Goal: Task Accomplishment & Management: Use online tool/utility

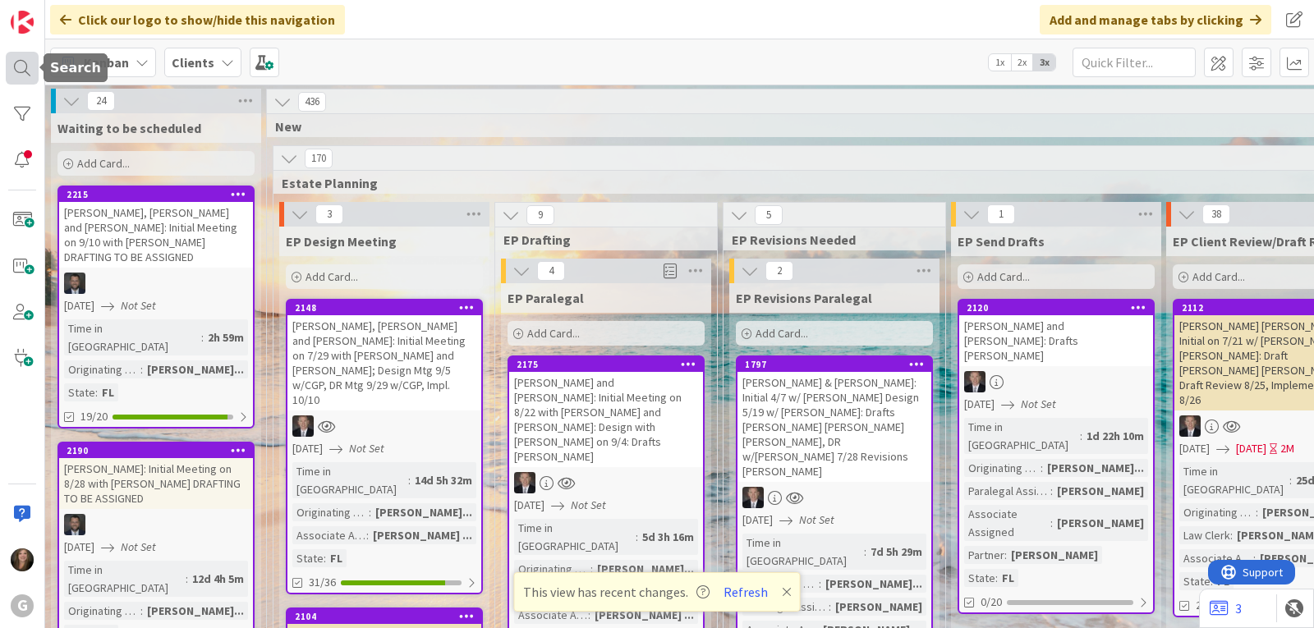
click at [9, 67] on div at bounding box center [22, 68] width 33 height 33
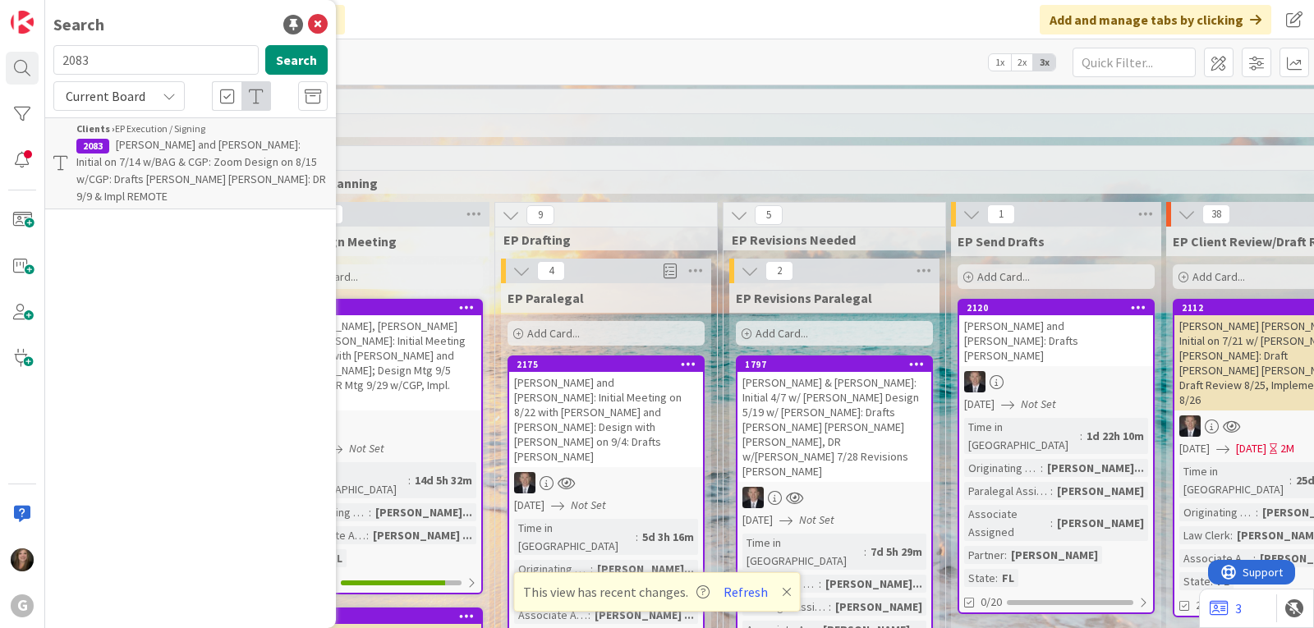
drag, startPoint x: 104, startPoint y: 65, endPoint x: 53, endPoint y: 64, distance: 50.9
click at [53, 64] on input "2083" at bounding box center [155, 60] width 205 height 30
type input "chrestensen"
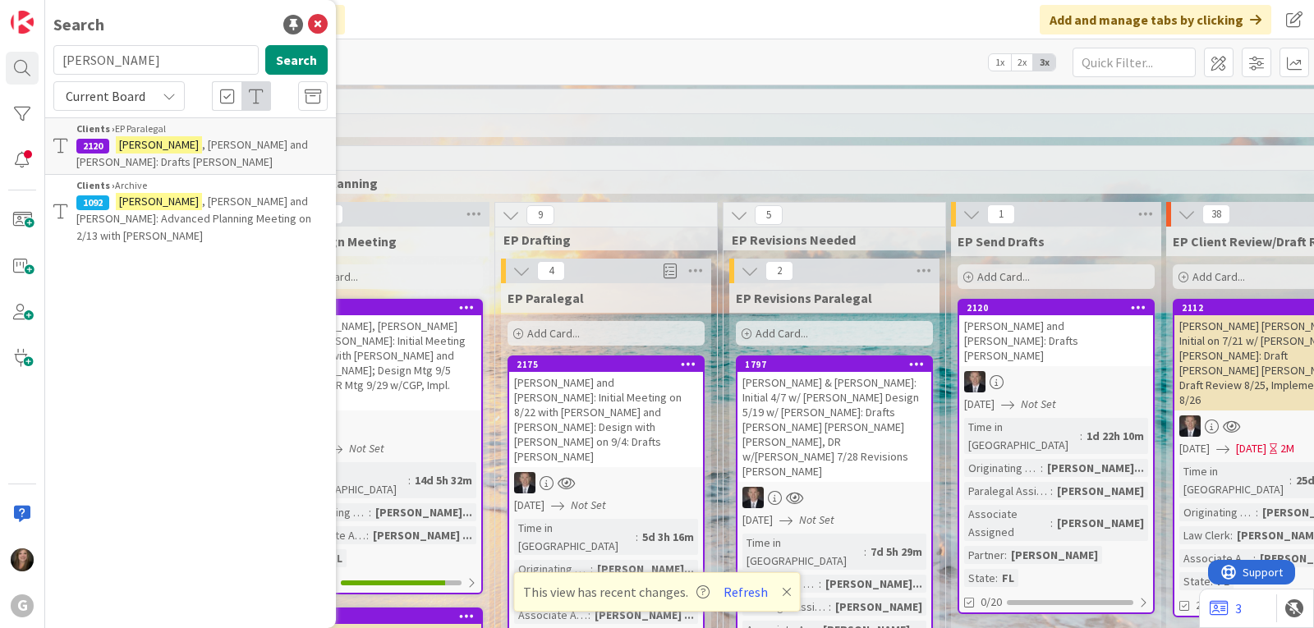
click at [188, 155] on p "Chrestensen , Paul and Martha: Drafts Joel Bobby" at bounding box center [201, 153] width 251 height 35
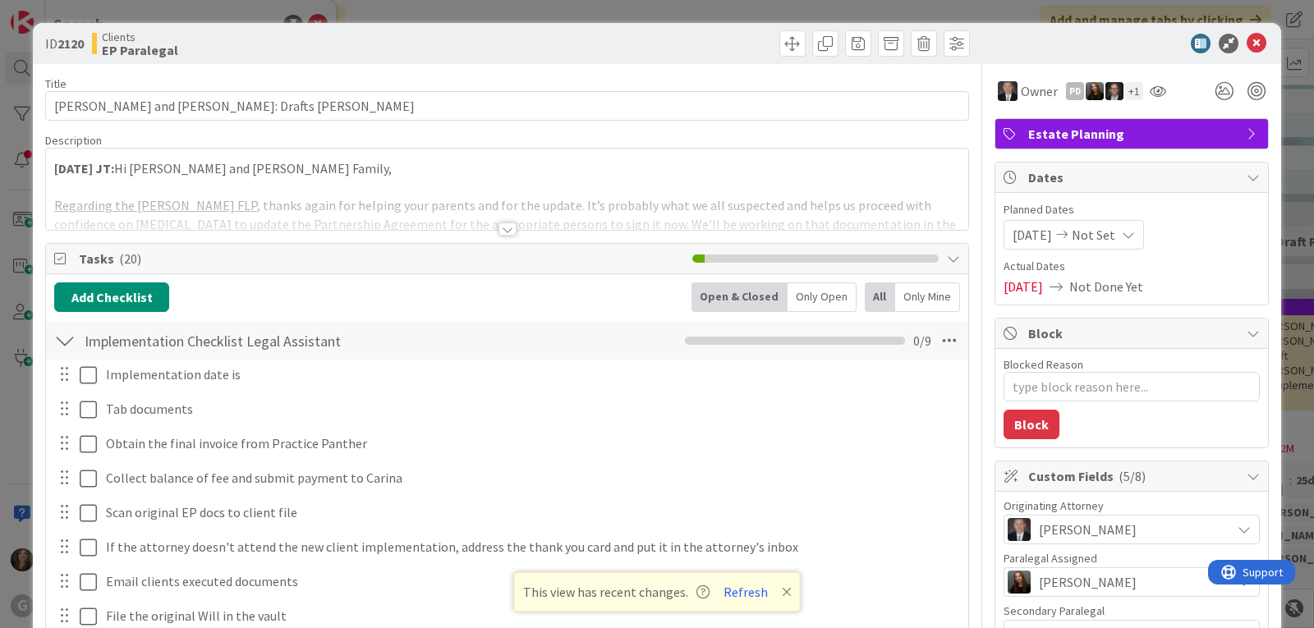
type textarea "x"
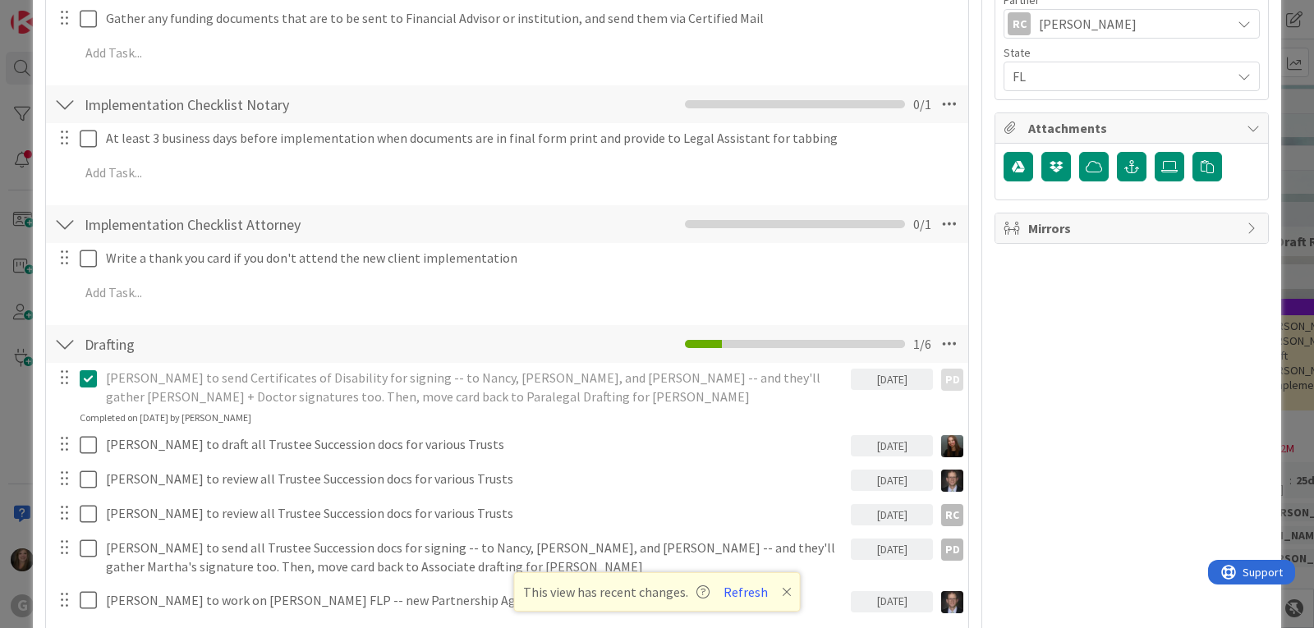
scroll to position [904, 0]
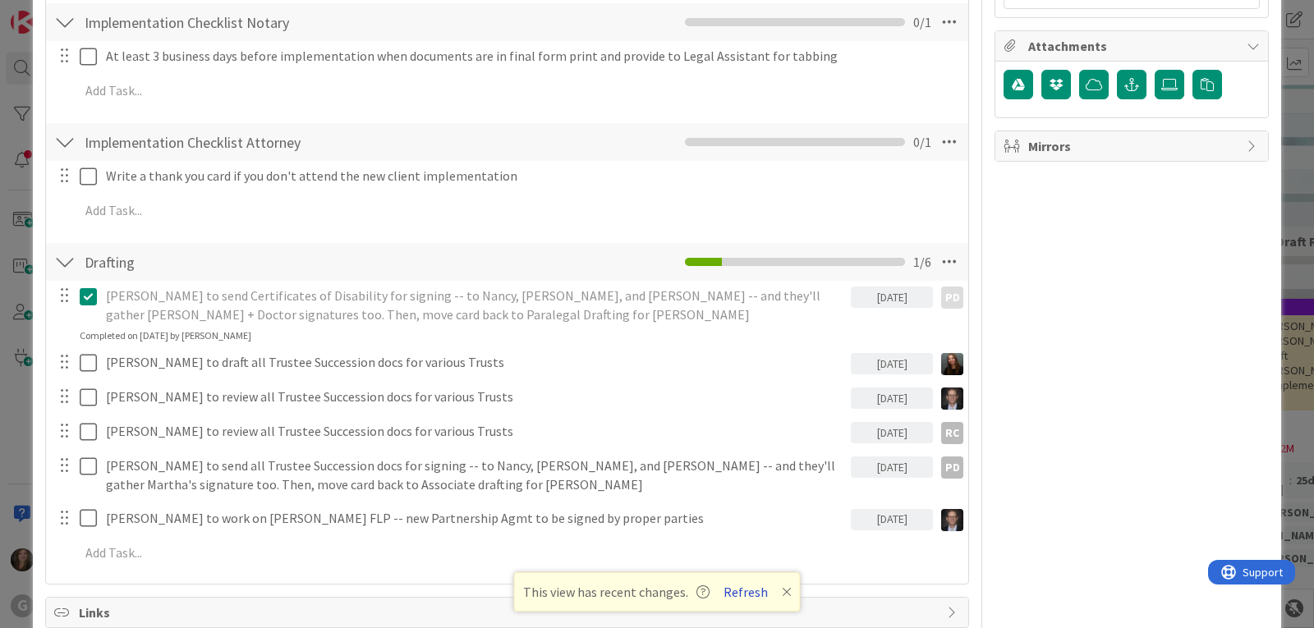
click at [731, 592] on button "Refresh" at bounding box center [746, 592] width 56 height 21
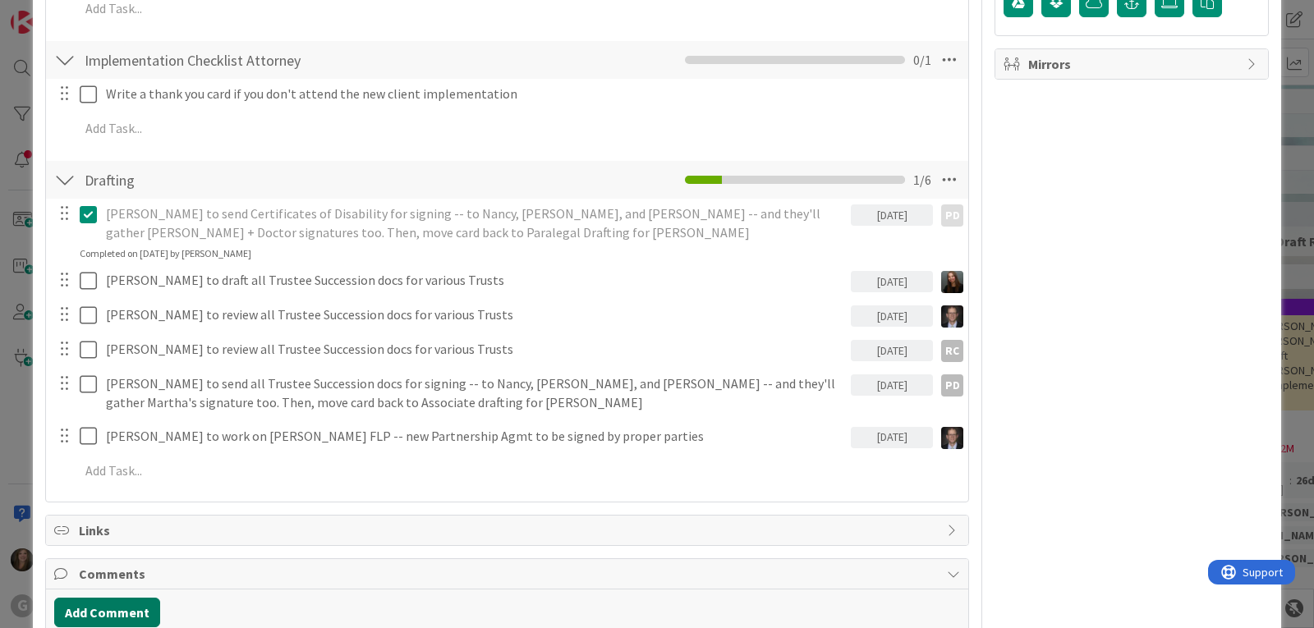
type textarea "x"
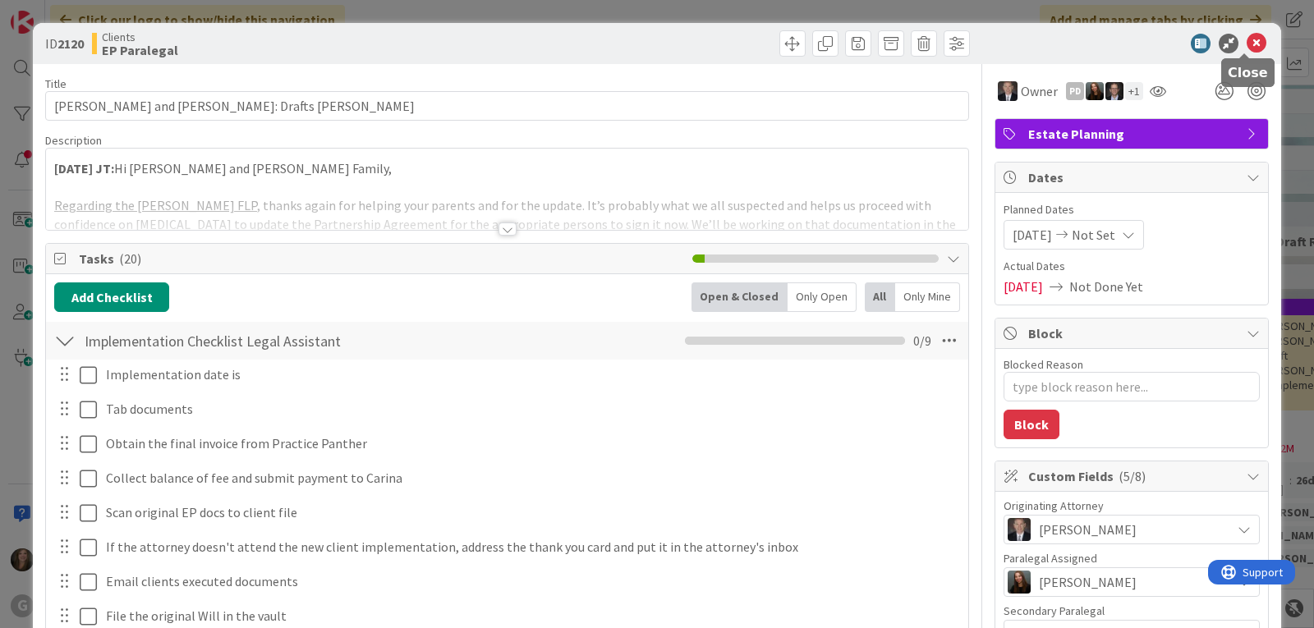
click at [1247, 48] on icon at bounding box center [1257, 44] width 20 height 20
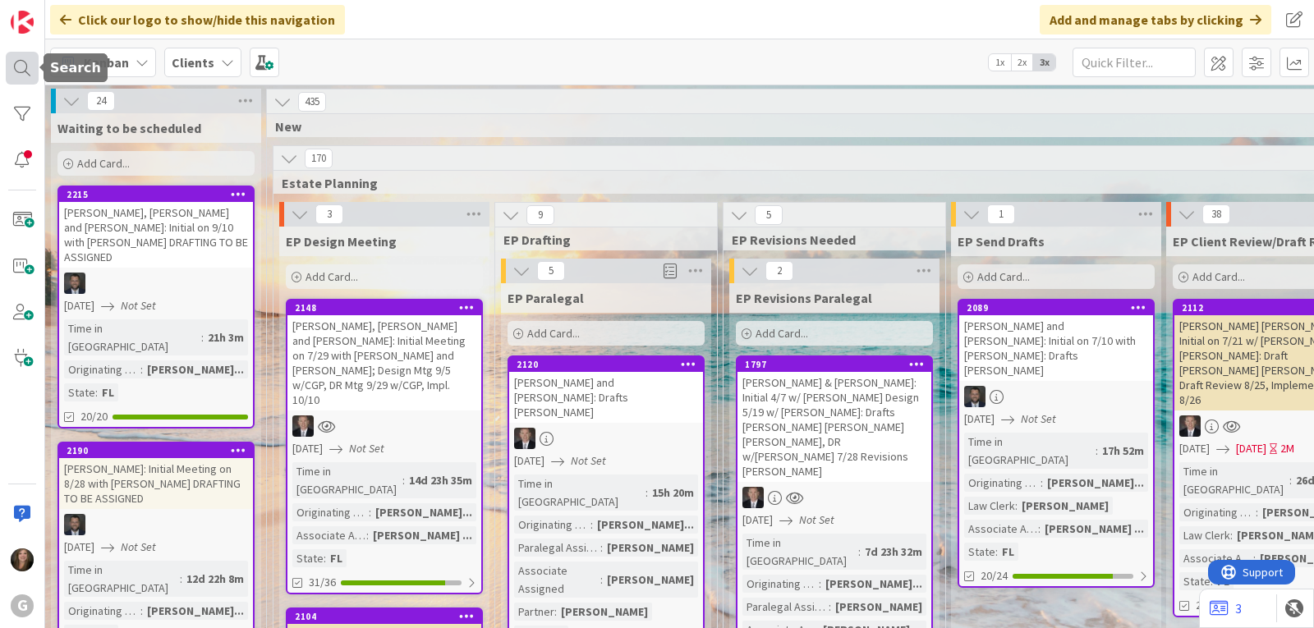
click at [15, 62] on div at bounding box center [22, 68] width 33 height 33
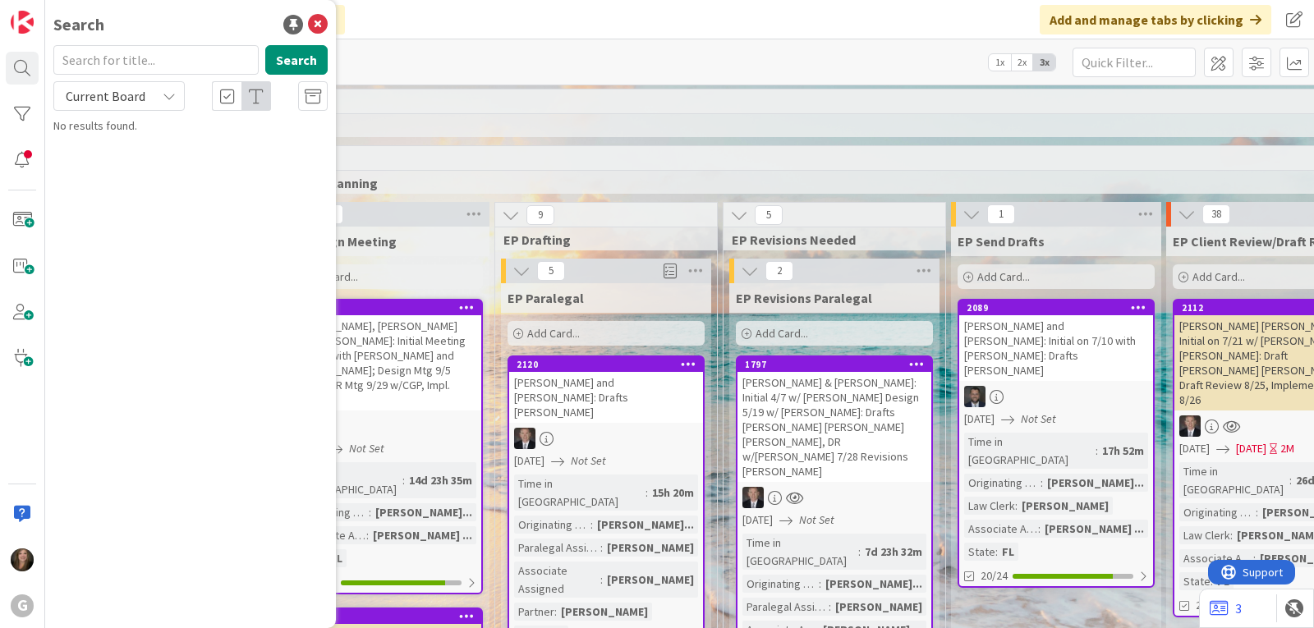
click at [155, 59] on input "text" at bounding box center [155, 60] width 205 height 30
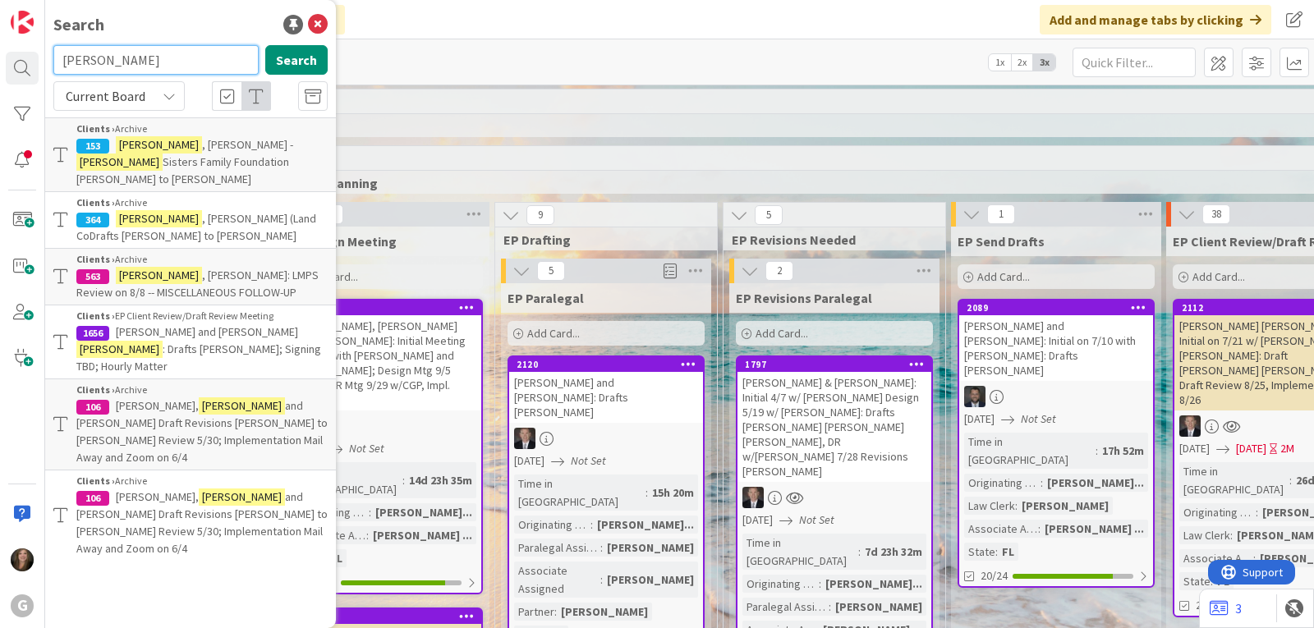
drag, startPoint x: 120, startPoint y: 57, endPoint x: 46, endPoint y: 52, distance: 74.1
click at [46, 52] on div "[PERSON_NAME] Search" at bounding box center [191, 63] width 294 height 36
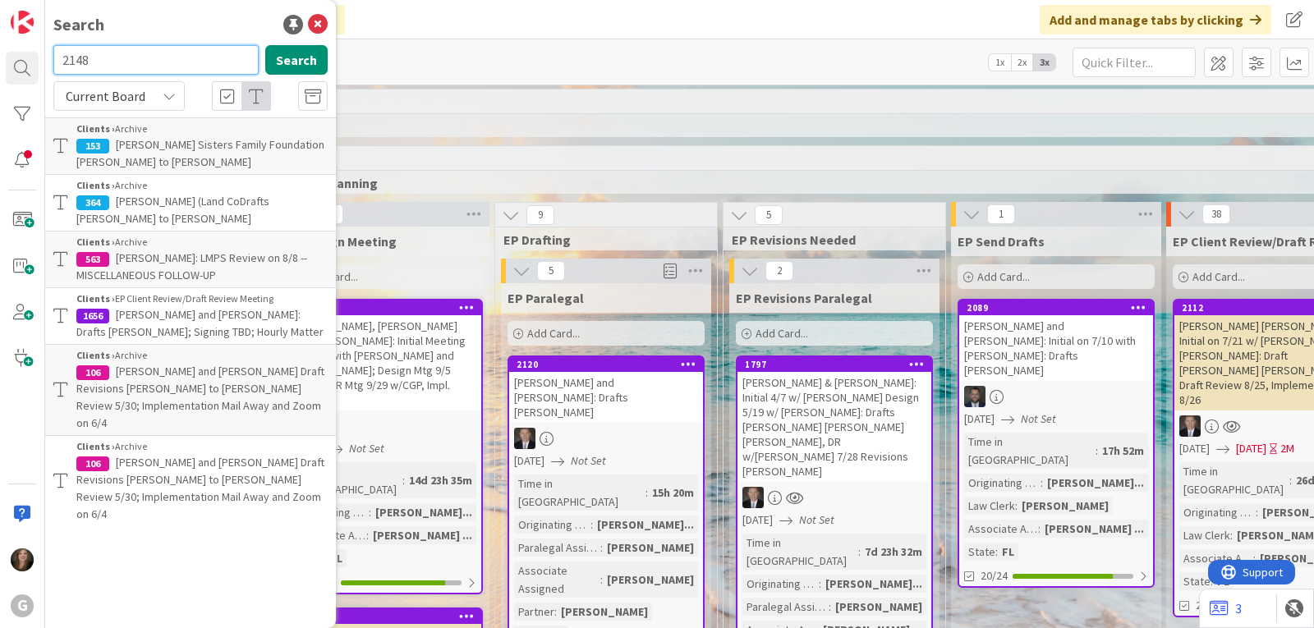
type input "2148"
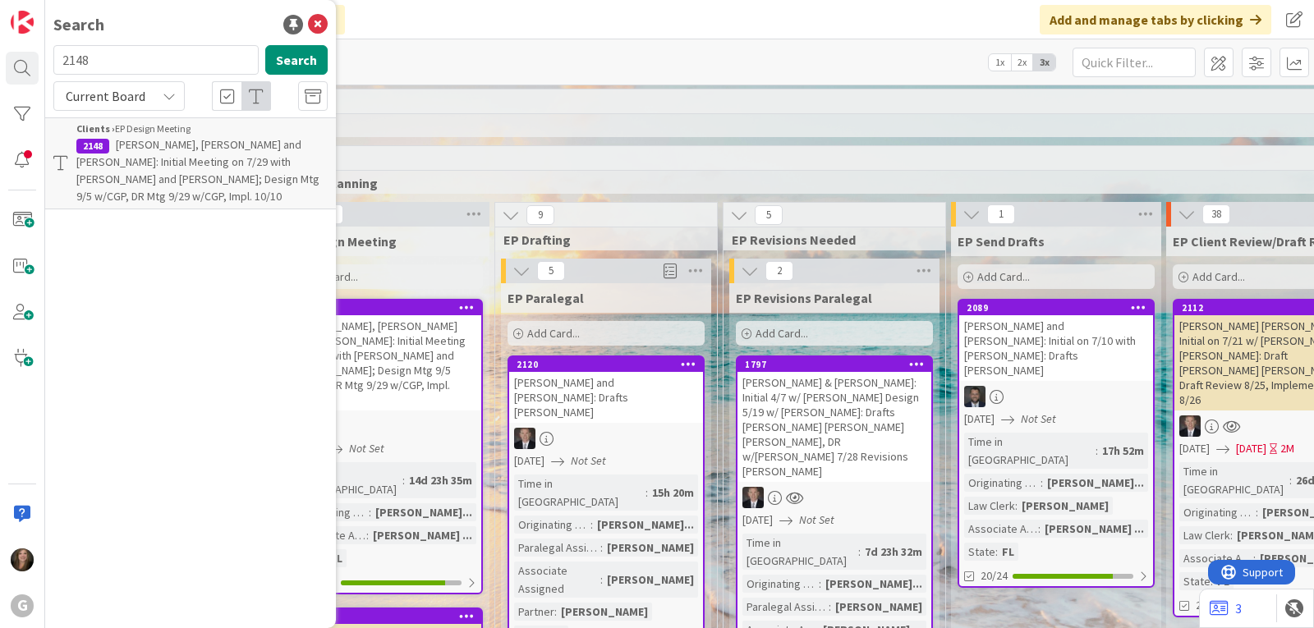
click at [147, 149] on span "[PERSON_NAME], [PERSON_NAME] and [PERSON_NAME]: Initial Meeting on 7/29 with [P…" at bounding box center [197, 170] width 243 height 67
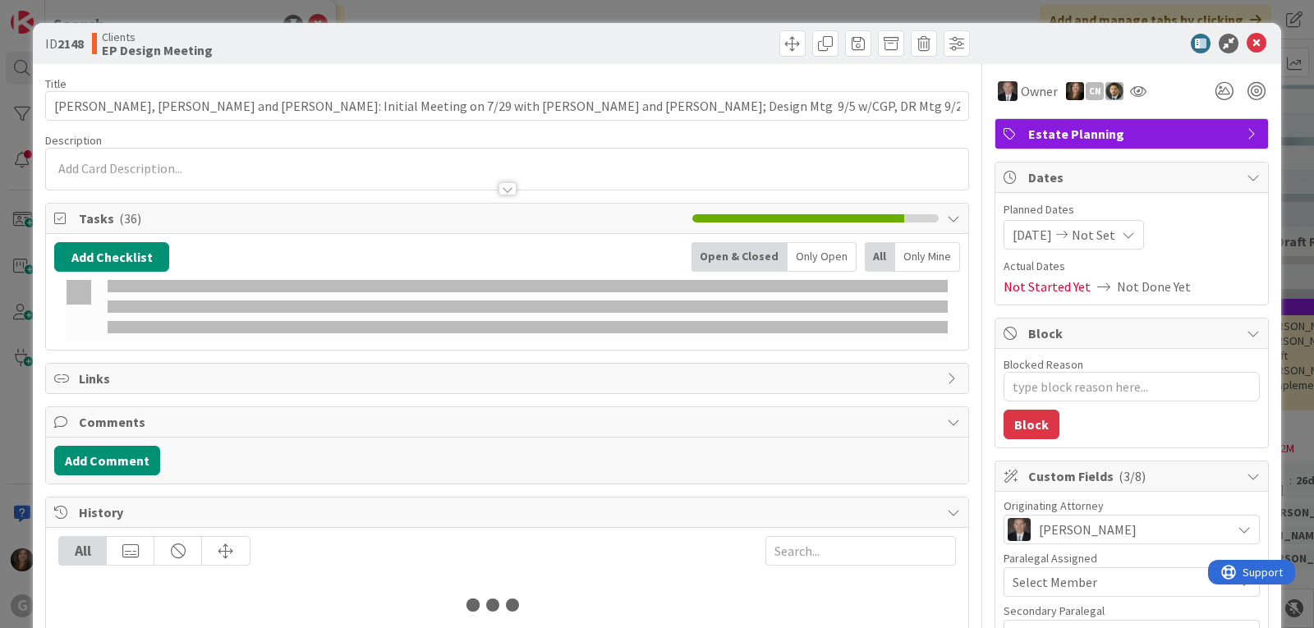
type textarea "x"
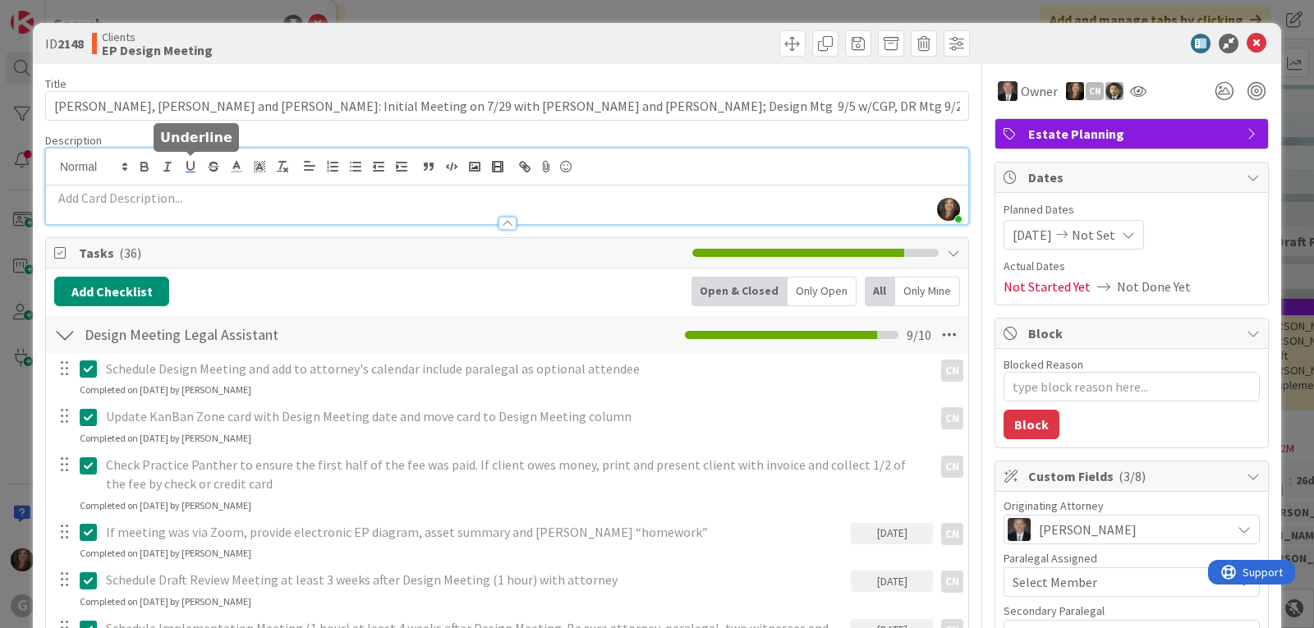
click at [180, 169] on div "[PERSON_NAME] joined 15 m ago" at bounding box center [507, 187] width 923 height 76
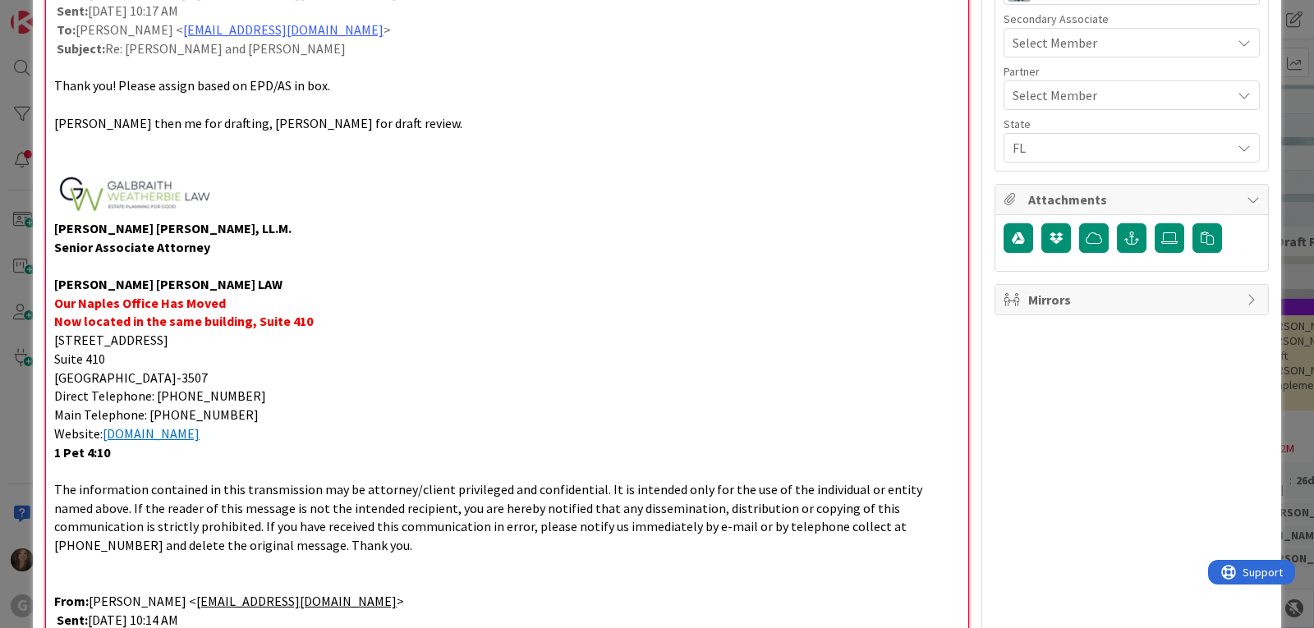
scroll to position [690, 0]
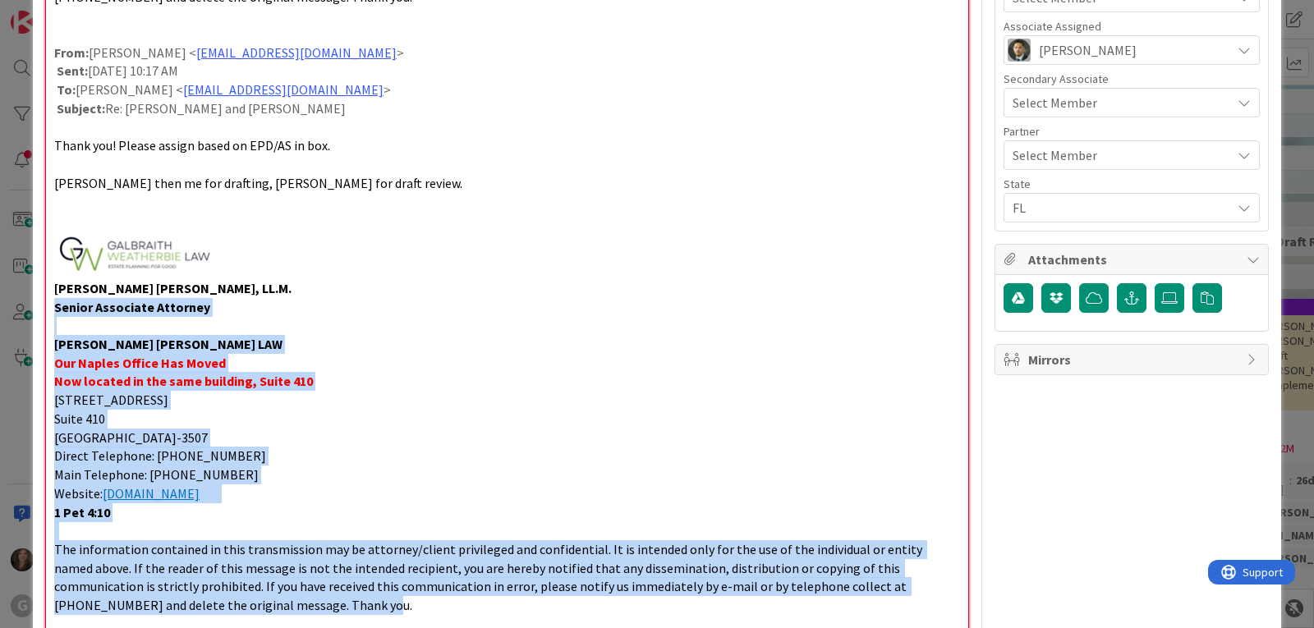
drag, startPoint x: 232, startPoint y: 605, endPoint x: 53, endPoint y: 303, distance: 351.8
click at [53, 303] on div "[DATE]: [PERSON_NAME] – please prepare their ancillary and funding documents fo…" at bounding box center [507, 194] width 923 height 1397
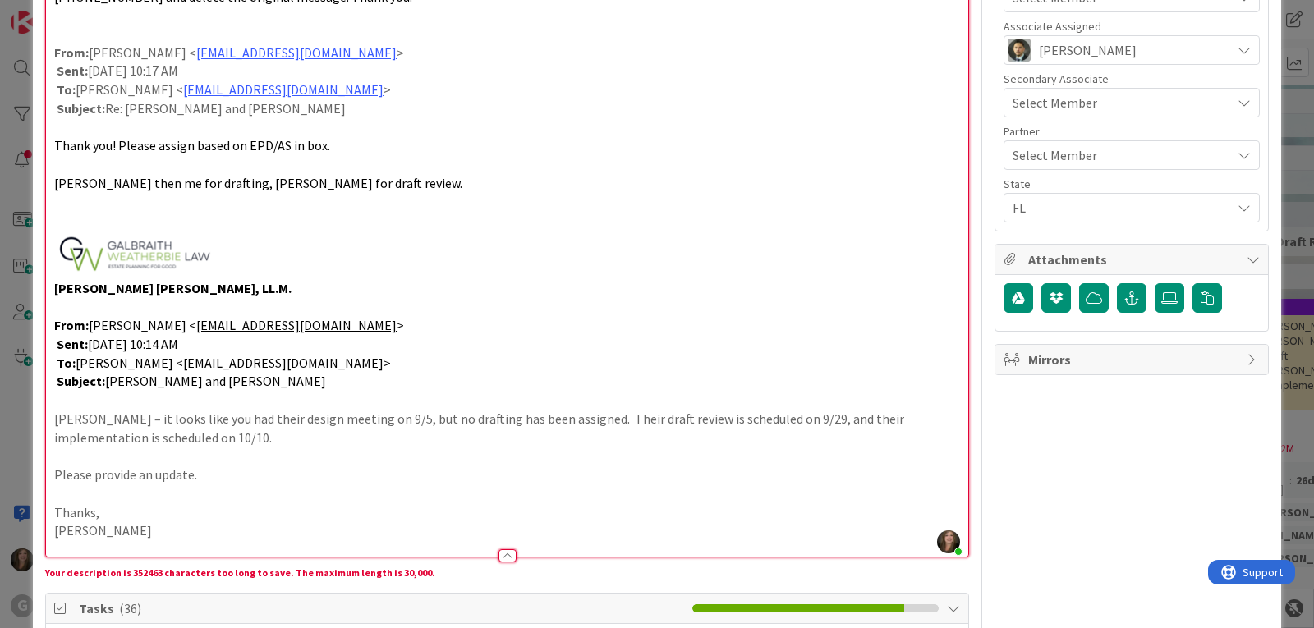
click at [270, 254] on p at bounding box center [507, 254] width 906 height 49
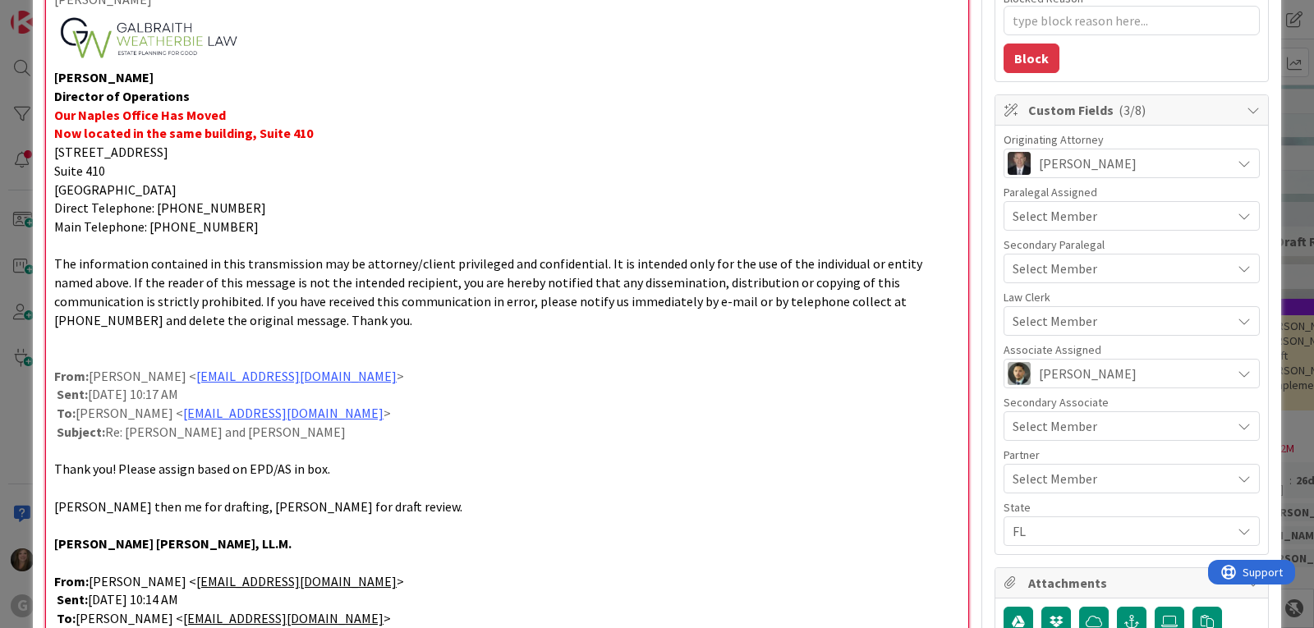
scroll to position [361, 0]
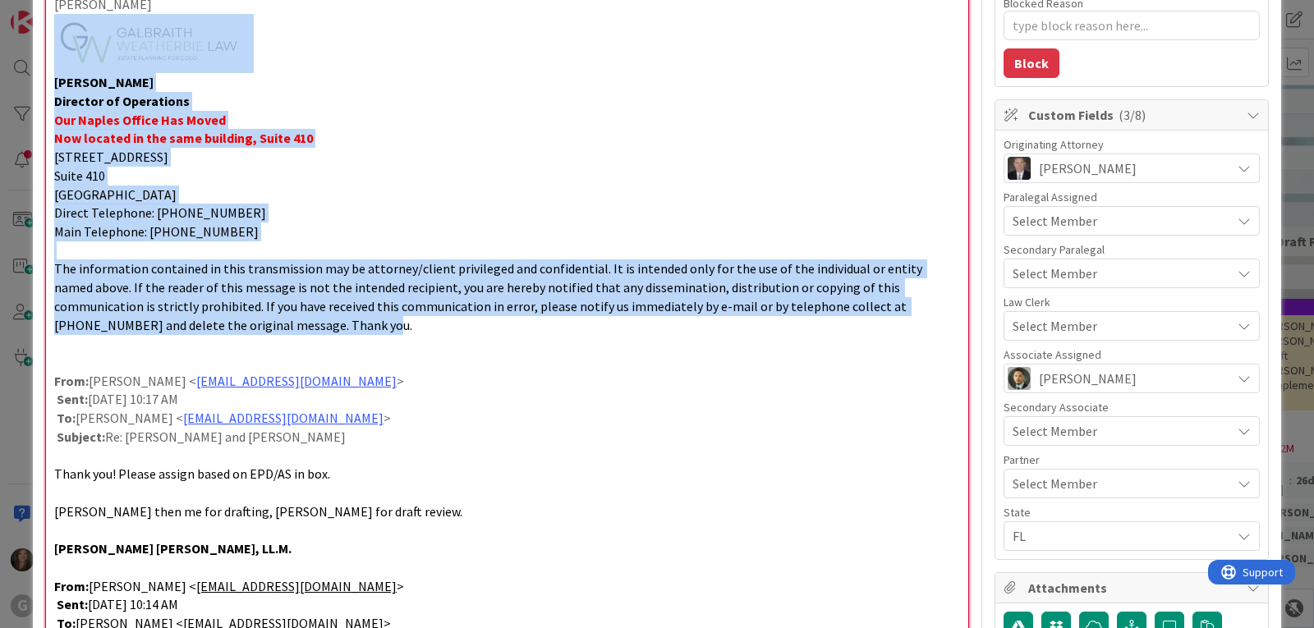
drag, startPoint x: 234, startPoint y: 329, endPoint x: 31, endPoint y: 67, distance: 331.4
click at [31, 67] on div "ID 2148 Clients EP Design Meeting Title 128 / 128 [PERSON_NAME], [PERSON_NAME] …" at bounding box center [657, 314] width 1314 height 628
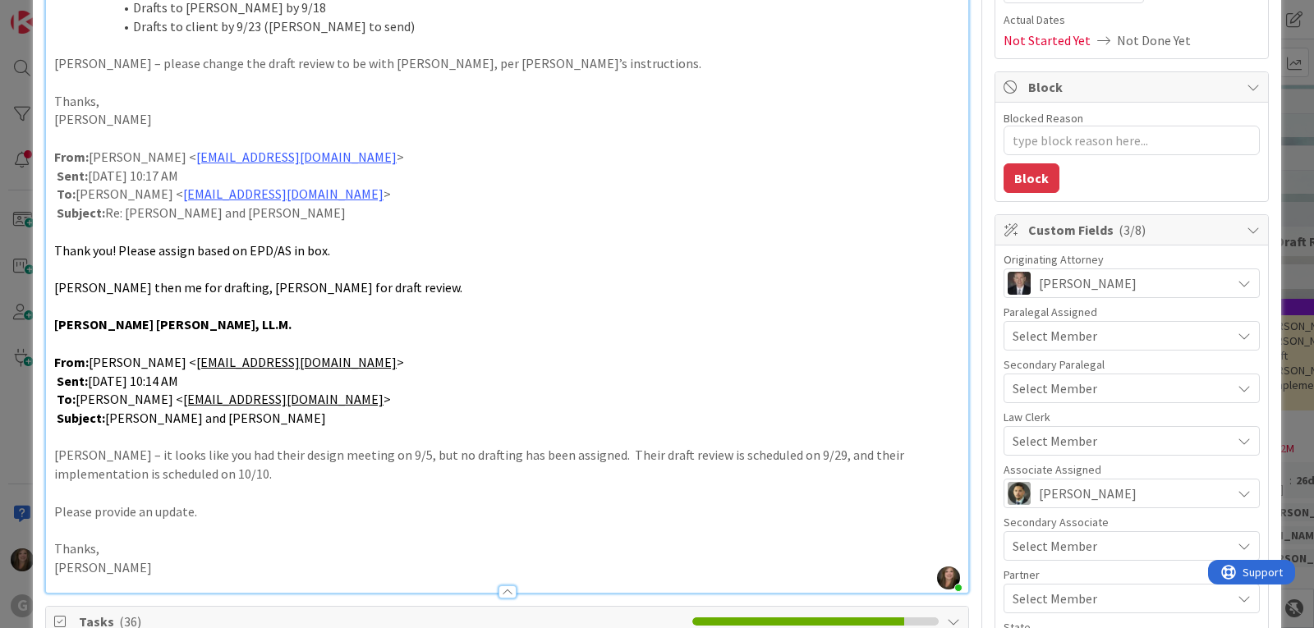
scroll to position [411, 0]
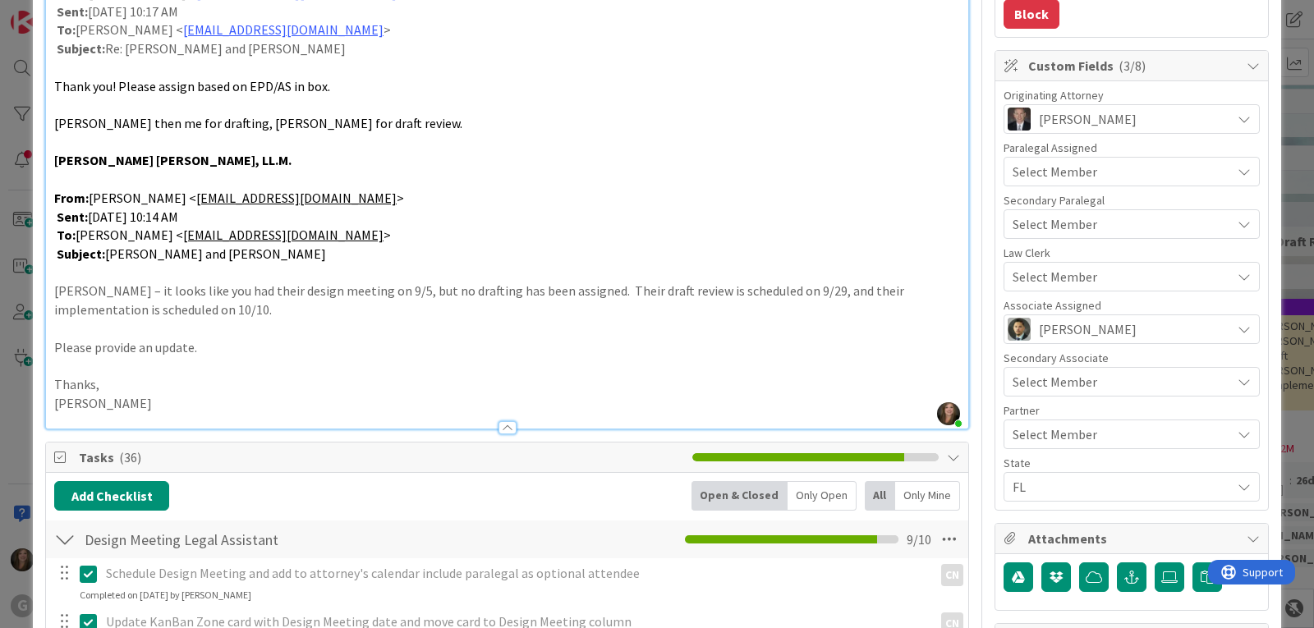
click at [1068, 277] on span "Select Member" at bounding box center [1055, 277] width 85 height 20
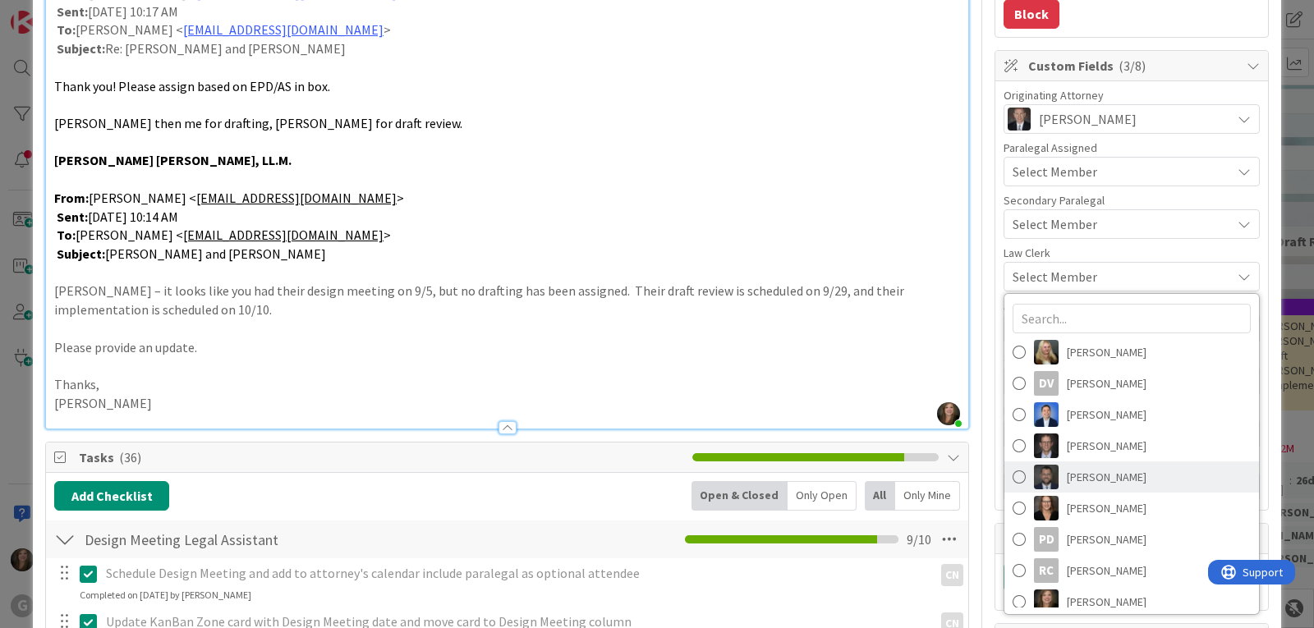
scroll to position [197, 0]
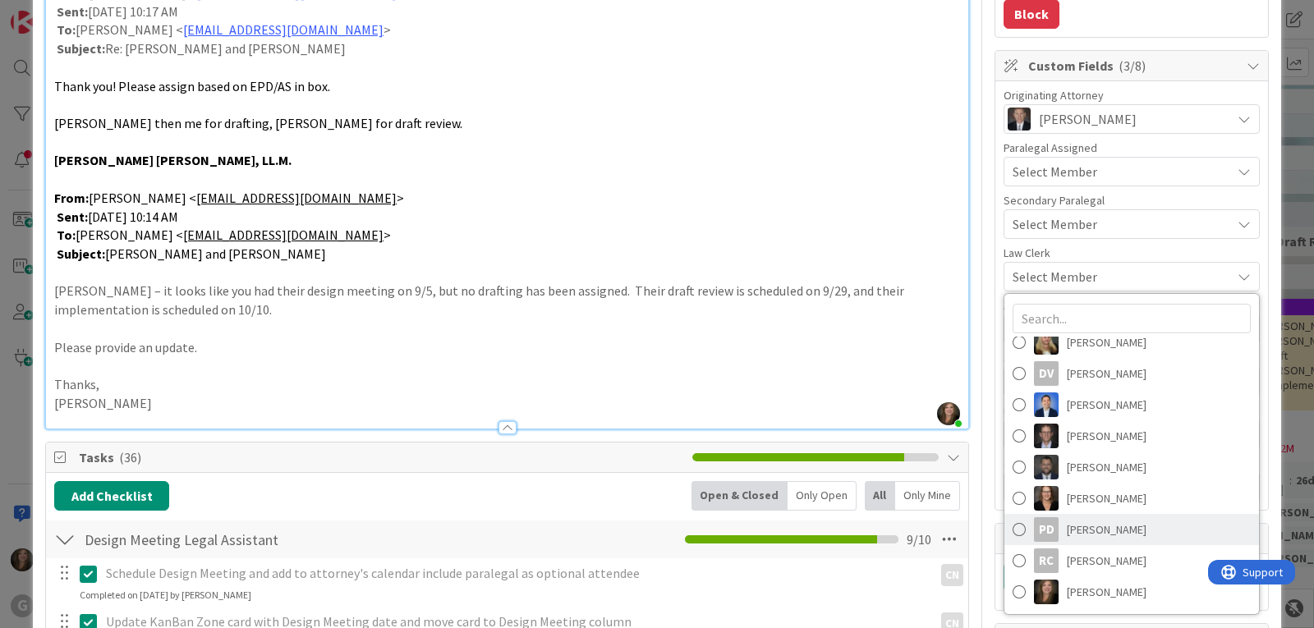
click at [1085, 527] on span "[PERSON_NAME]" at bounding box center [1107, 530] width 80 height 25
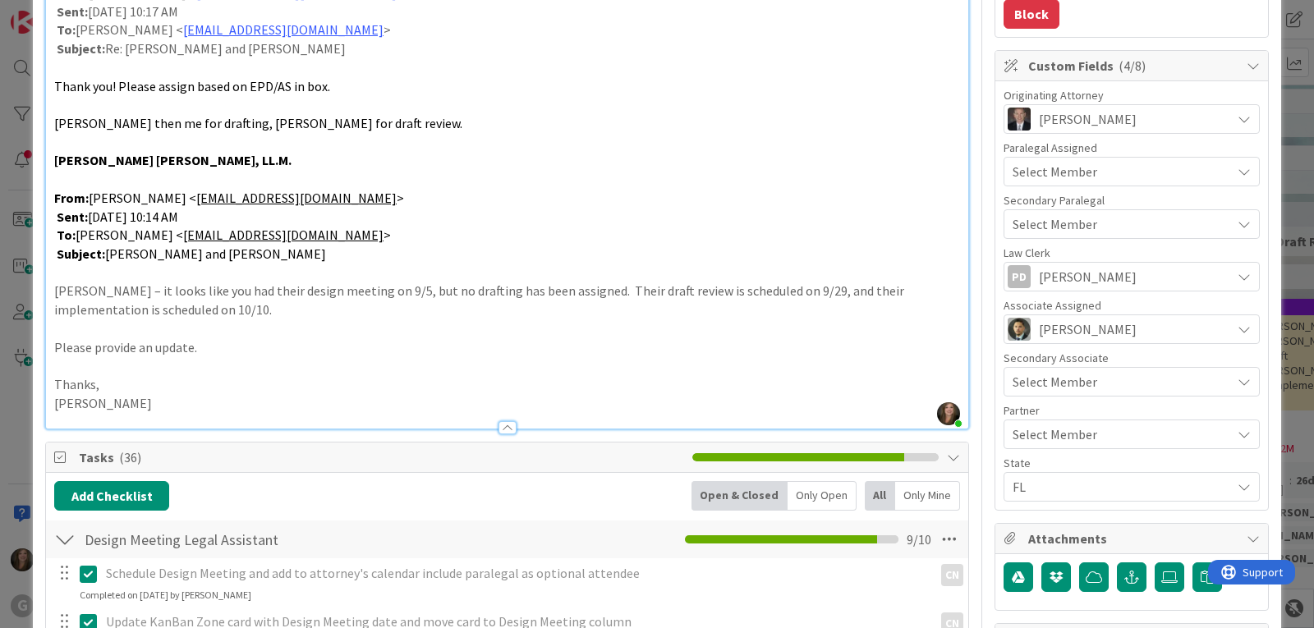
type textarea "x"
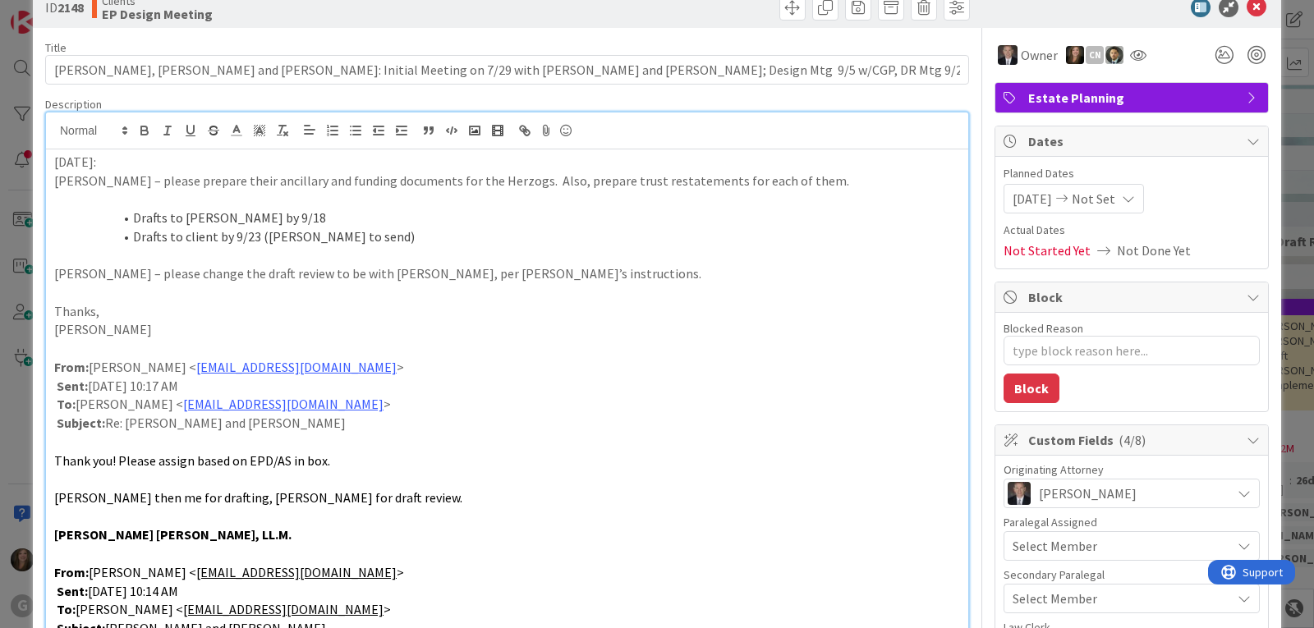
scroll to position [0, 0]
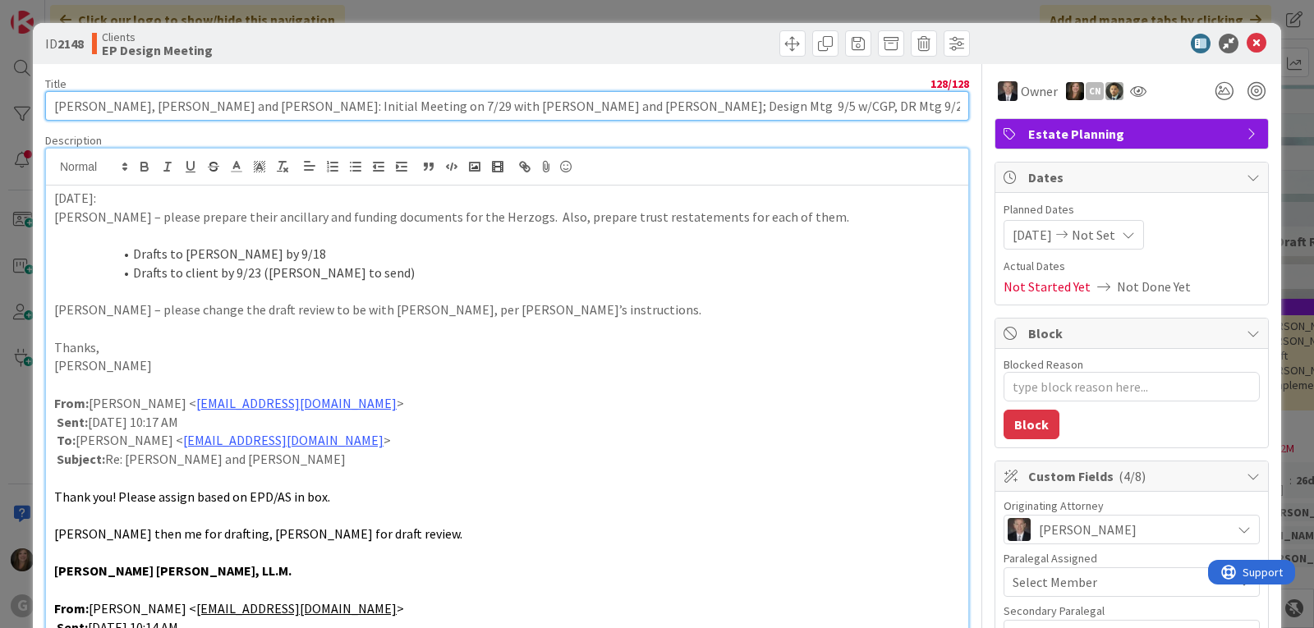
click at [835, 103] on input "[PERSON_NAME], [PERSON_NAME] and [PERSON_NAME]: Initial Meeting on 7/29 with [P…" at bounding box center [507, 106] width 924 height 30
click at [248, 108] on input "[PERSON_NAME], [PERSON_NAME] and [PERSON_NAME]: Initial Meeting on 7/29 with [P…" at bounding box center [507, 106] width 924 height 30
type input "[PERSON_NAME], [PERSON_NAME] and [PERSON_NAME]: Initial 7/29 with [PERSON_NAME]…"
type textarea "x"
type input "[PERSON_NAME], [PERSON_NAME] and [PERSON_NAME]: Initial 7/29 w/ [PERSON_NAME] a…"
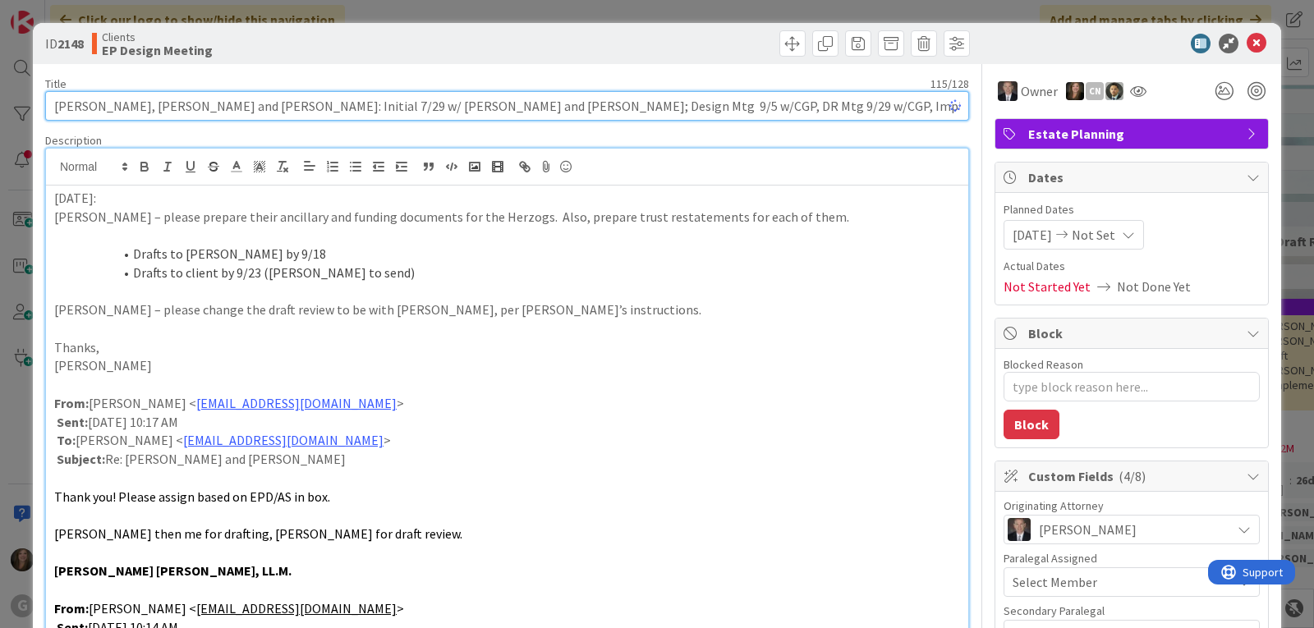
type textarea "x"
type input "[PERSON_NAME], [PERSON_NAME] and [PERSON_NAME]: Initial 7/29 w/ [PERSON_NAME] &…"
type textarea "x"
type input "[PERSON_NAME], [PERSON_NAME] and [PERSON_NAME]: Initial 7/29 w/ [PERSON_NAME] &…"
type textarea "x"
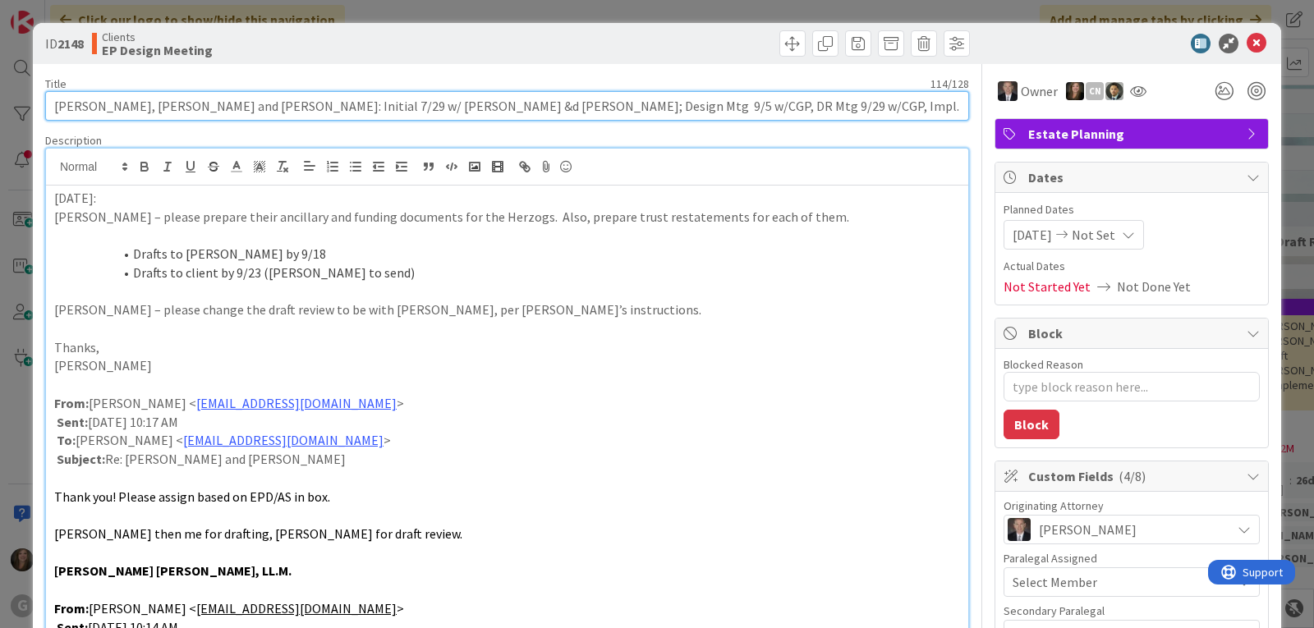
type input "[PERSON_NAME], [PERSON_NAME] and [PERSON_NAME]: Initial 7/29 w/ [PERSON_NAME] &…"
type textarea "x"
click at [403, 114] on input "[PERSON_NAME], [PERSON_NAME] and [PERSON_NAME]: Initial 7/29 w/ [PERSON_NAME] &…" at bounding box center [507, 106] width 924 height 30
type input "[PERSON_NAME], [PERSON_NAME] and [PERSON_NAME]: Initial 7/29 w/ [PERSON_NAME] &…"
type textarea "x"
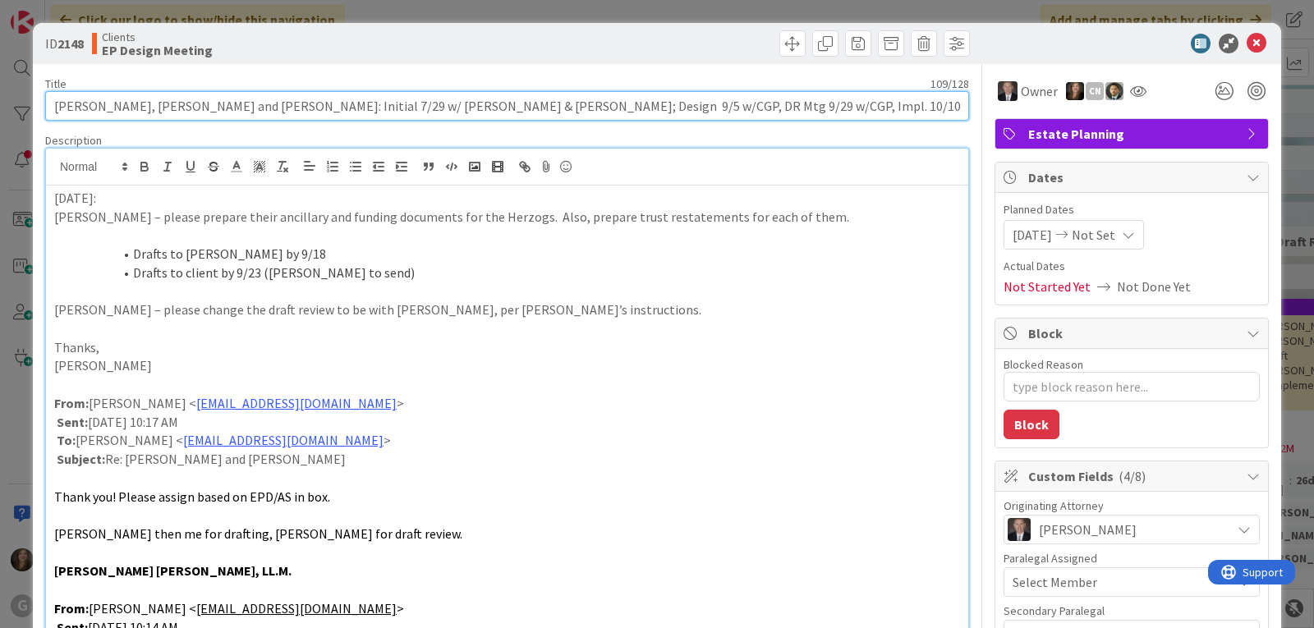
click at [642, 104] on input "[PERSON_NAME], [PERSON_NAME] and [PERSON_NAME]: Initial 7/29 w/ [PERSON_NAME] &…" at bounding box center [507, 106] width 924 height 30
type input "[PERSON_NAME], [PERSON_NAME] and [PERSON_NAME]: Initial 7/29 w/ [PERSON_NAME] &…"
type textarea "x"
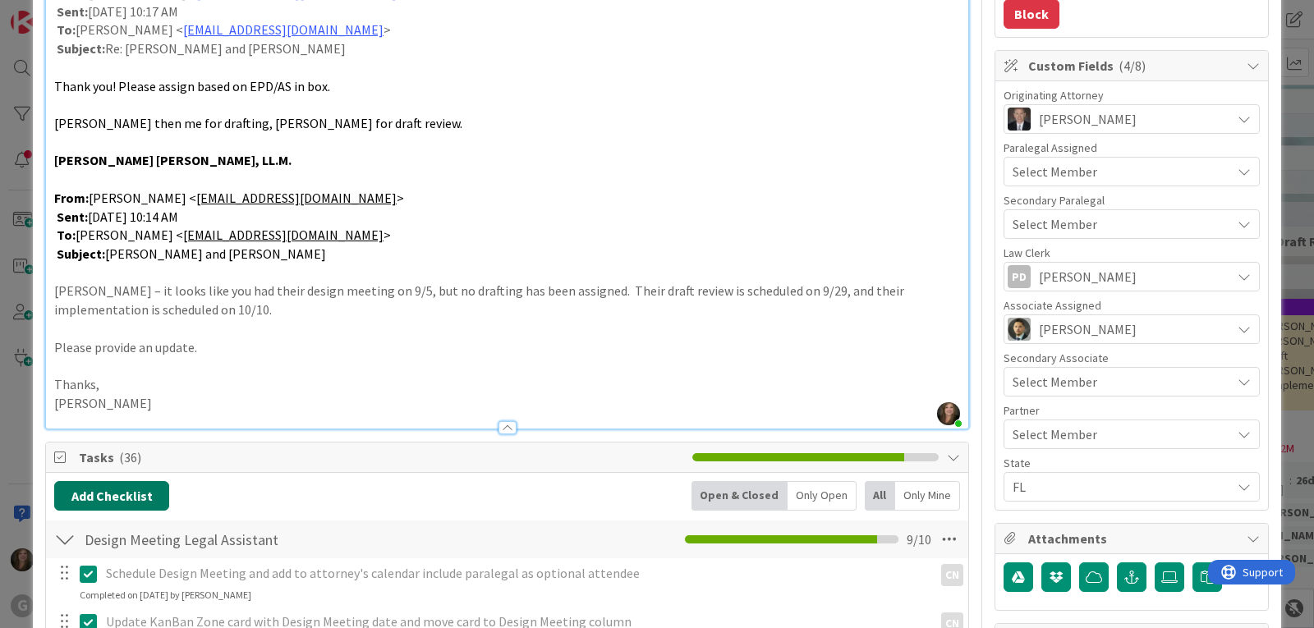
type input "[PERSON_NAME], [PERSON_NAME] and [PERSON_NAME]: Initial 7/29 w/ [PERSON_NAME] &…"
click at [93, 502] on button "Add Checklist" at bounding box center [111, 496] width 115 height 30
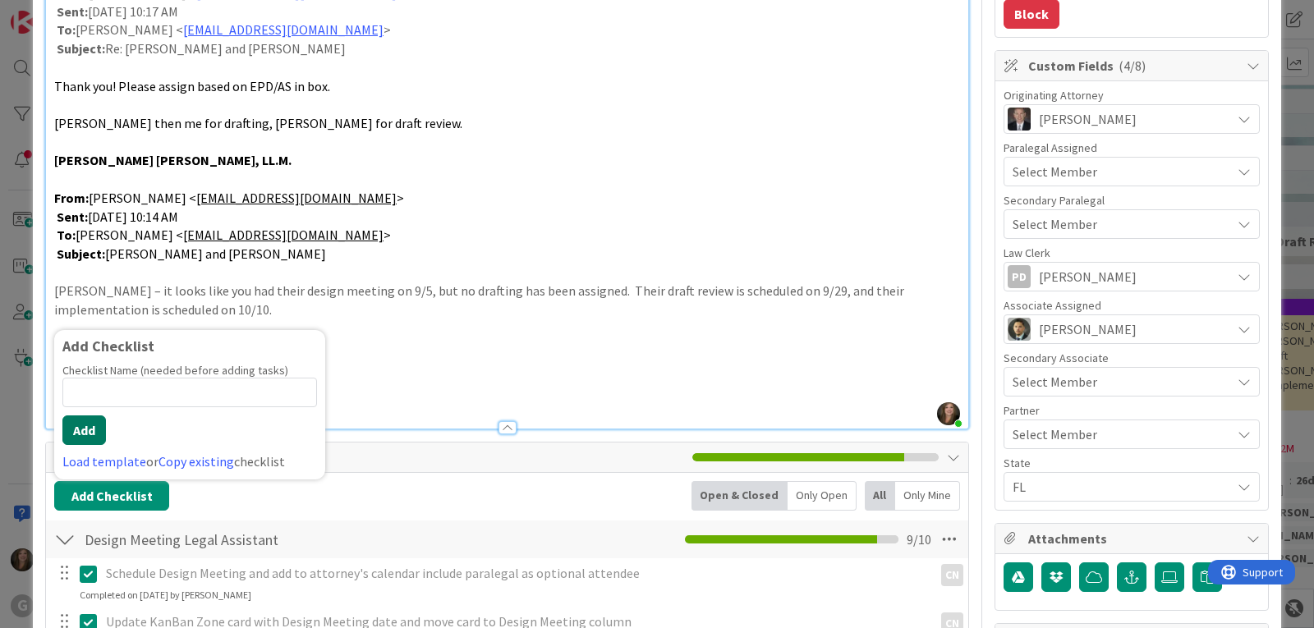
click at [90, 427] on button "Add" at bounding box center [84, 431] width 44 height 30
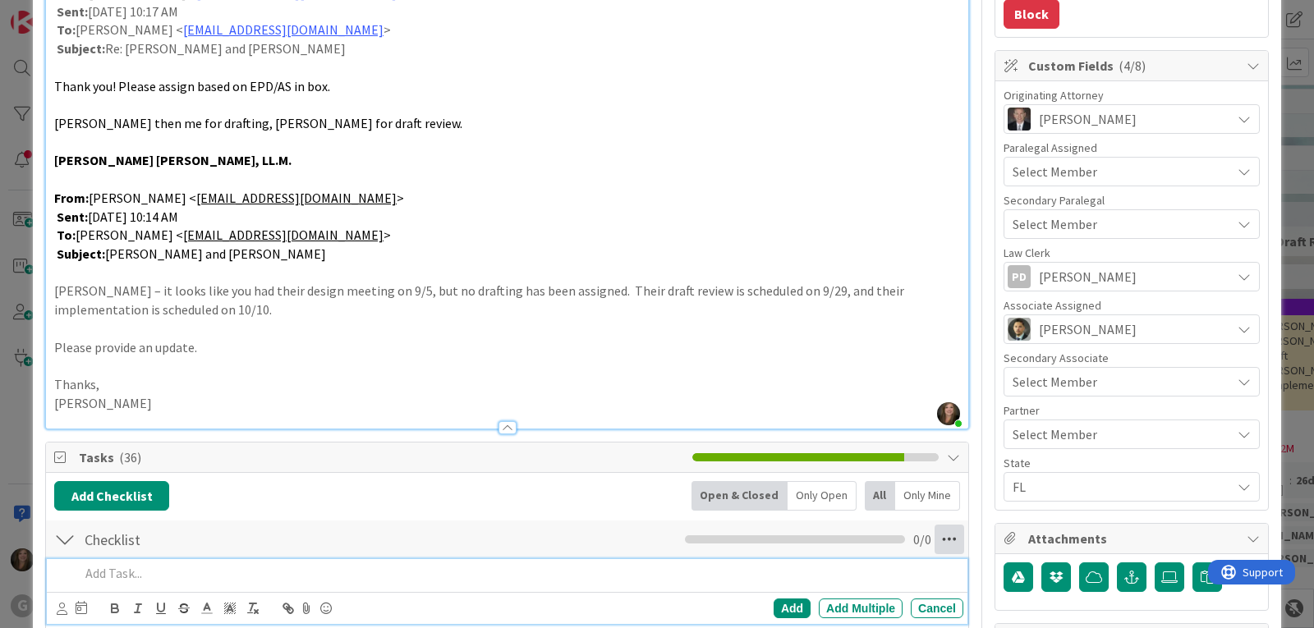
click at [935, 539] on icon at bounding box center [950, 540] width 30 height 30
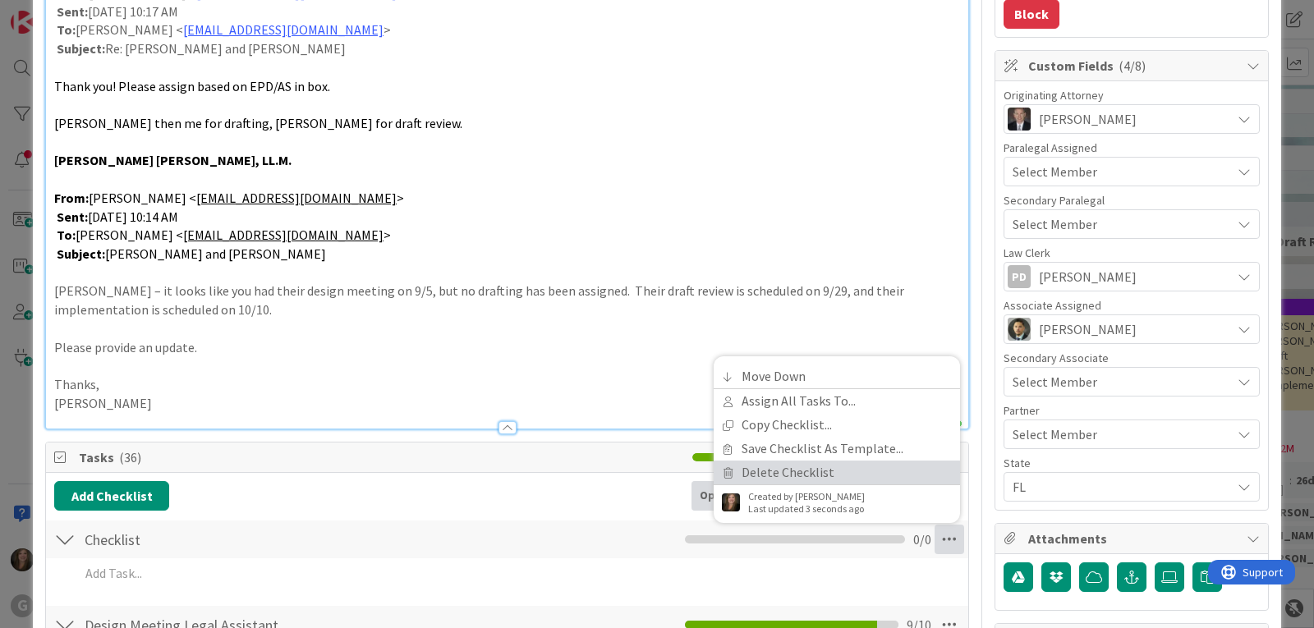
click at [777, 477] on link "Delete Checklist" at bounding box center [837, 473] width 246 height 24
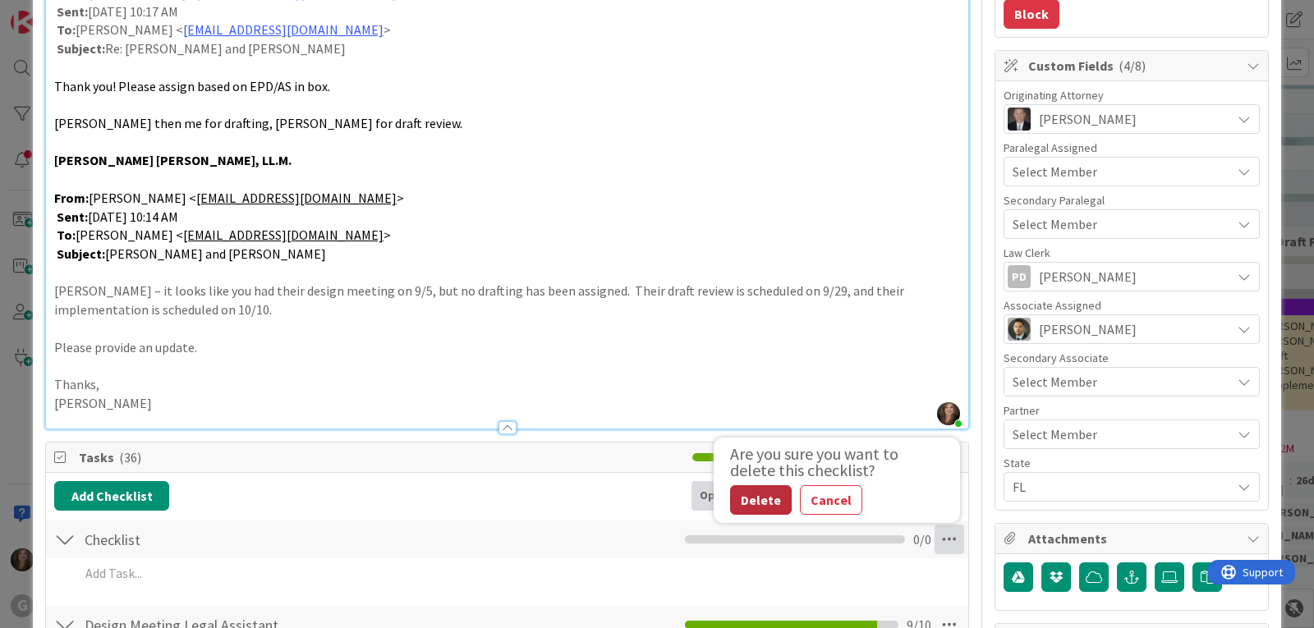
click at [754, 499] on button "Delete" at bounding box center [761, 501] width 62 height 30
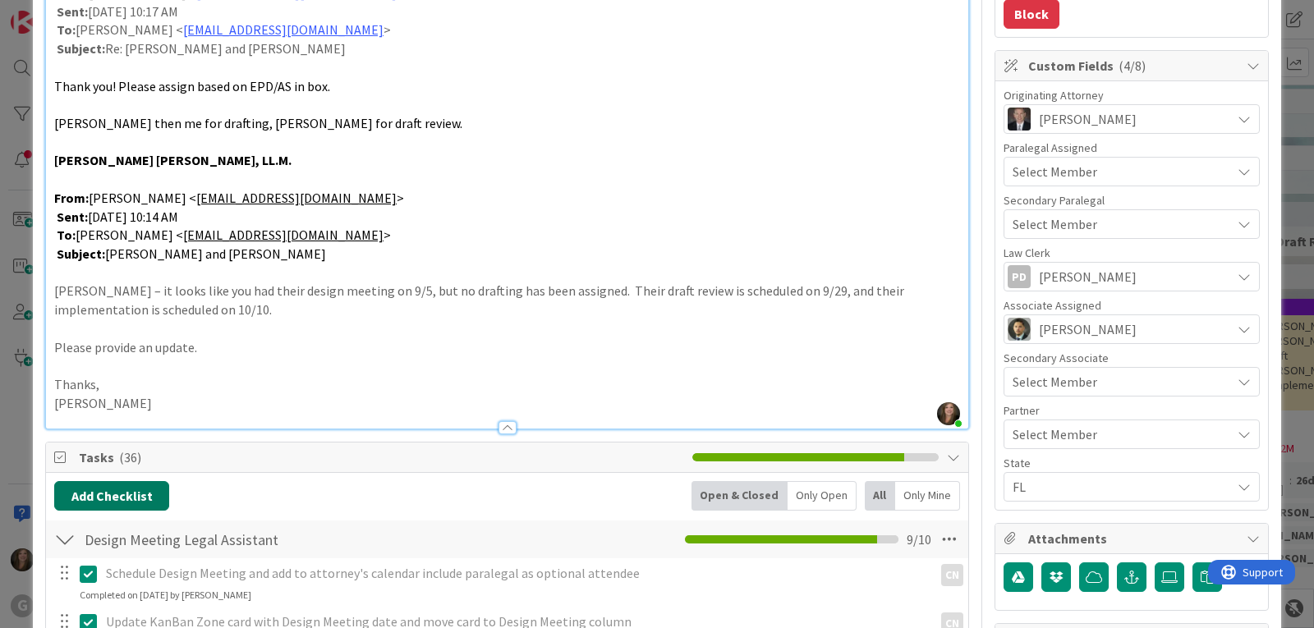
click at [141, 488] on button "Add Checklist" at bounding box center [111, 496] width 115 height 30
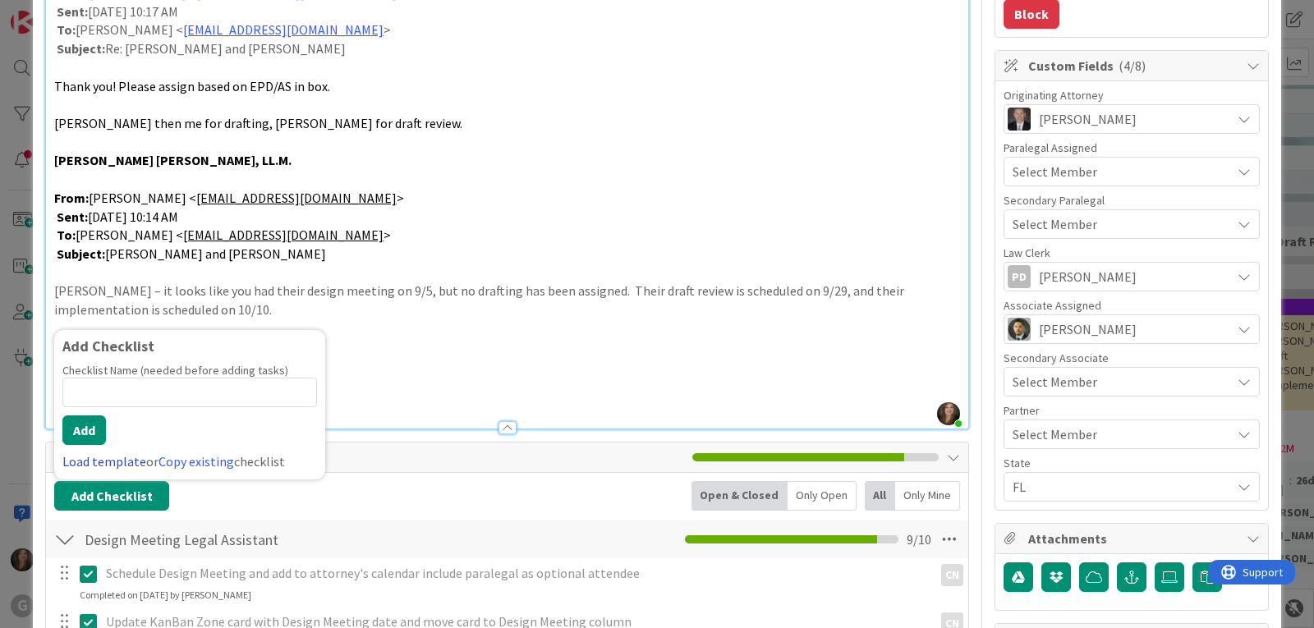
click at [115, 461] on link "Load template" at bounding box center [104, 461] width 84 height 16
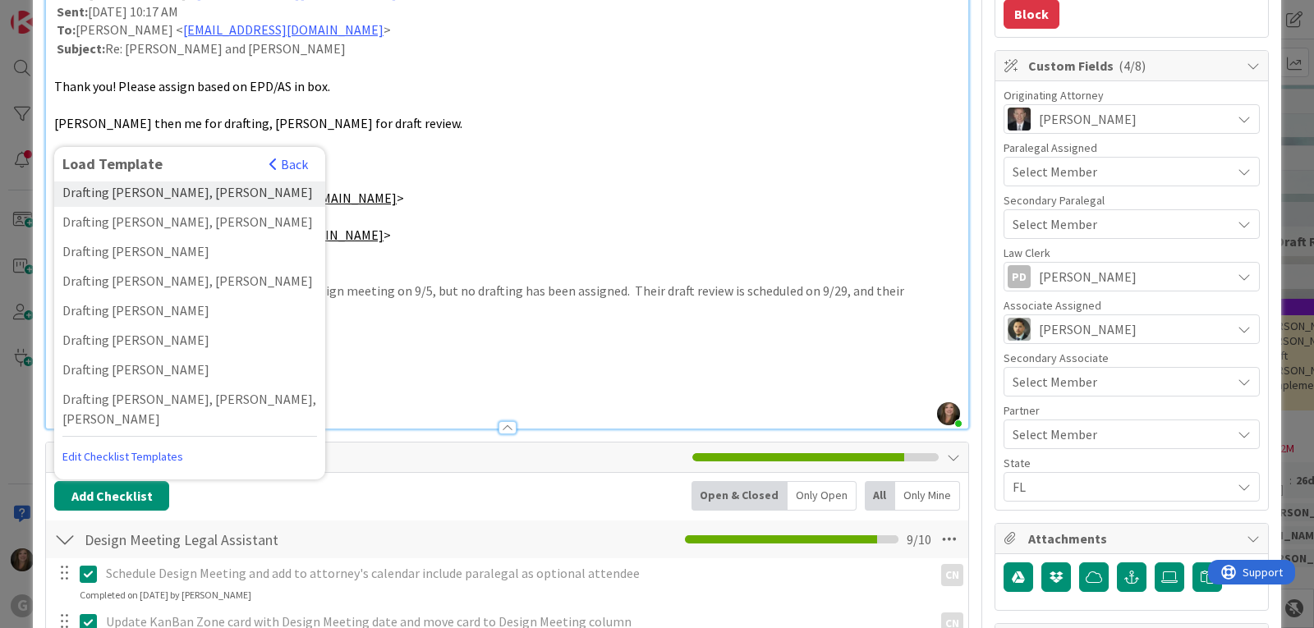
scroll to position [1314, 0]
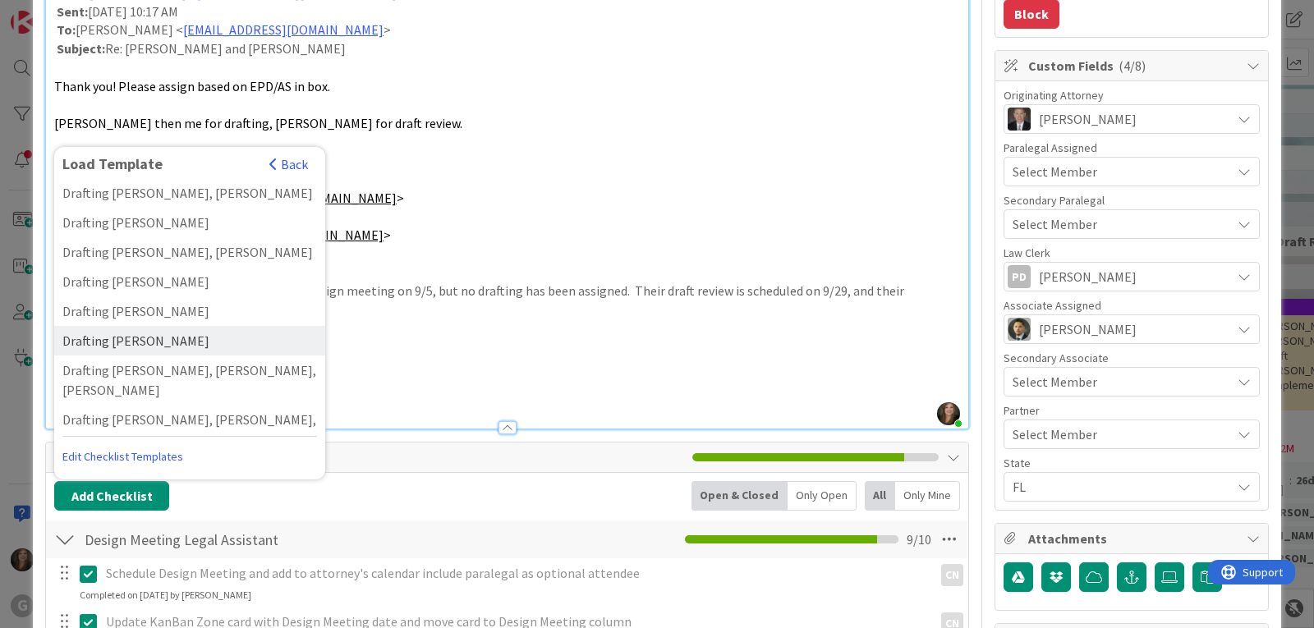
click at [134, 326] on div "Drafting [PERSON_NAME]" at bounding box center [189, 341] width 271 height 30
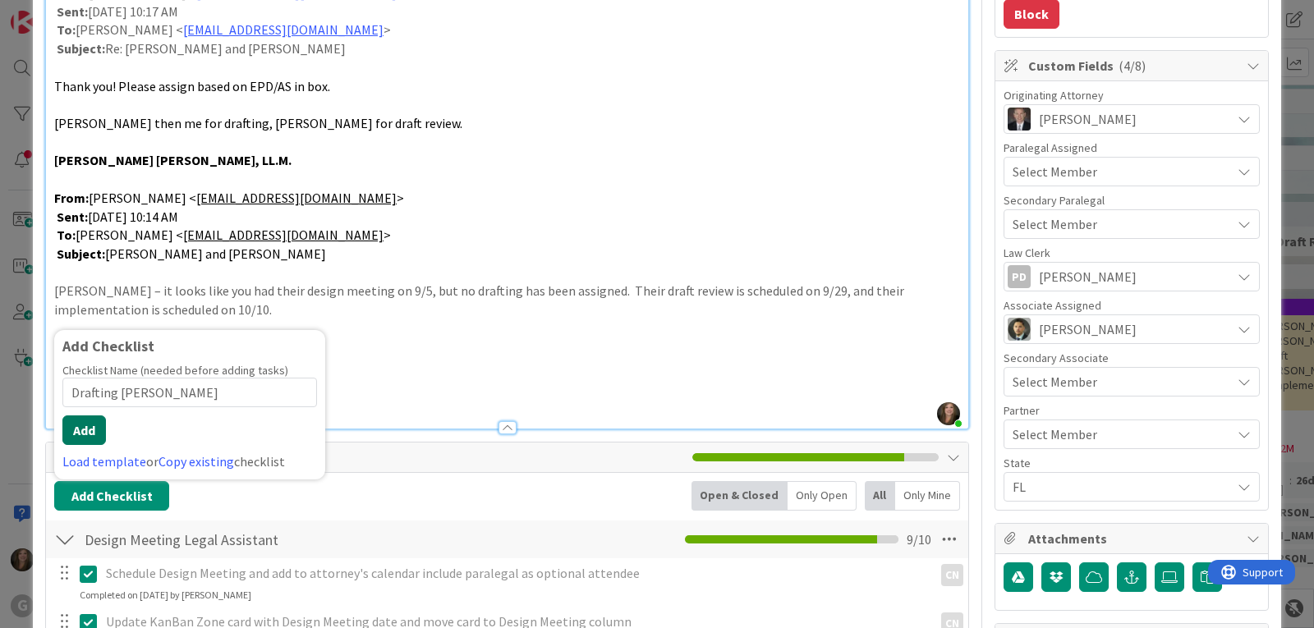
click at [85, 423] on button "Add" at bounding box center [84, 431] width 44 height 30
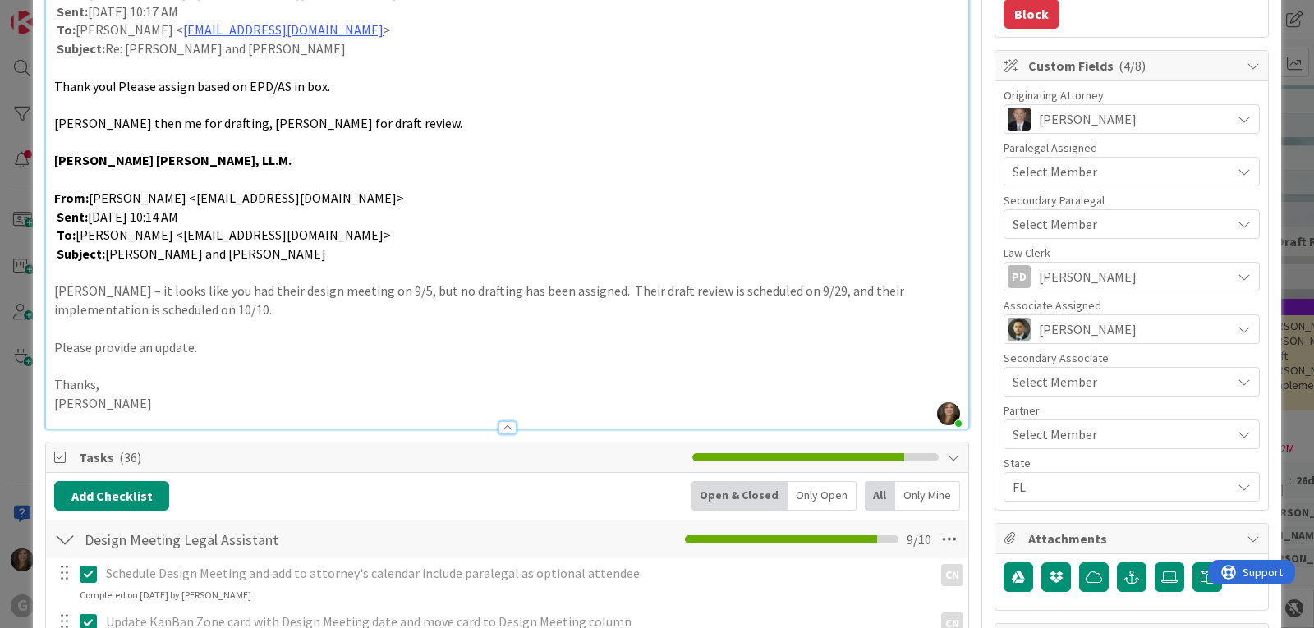
type textarea "x"
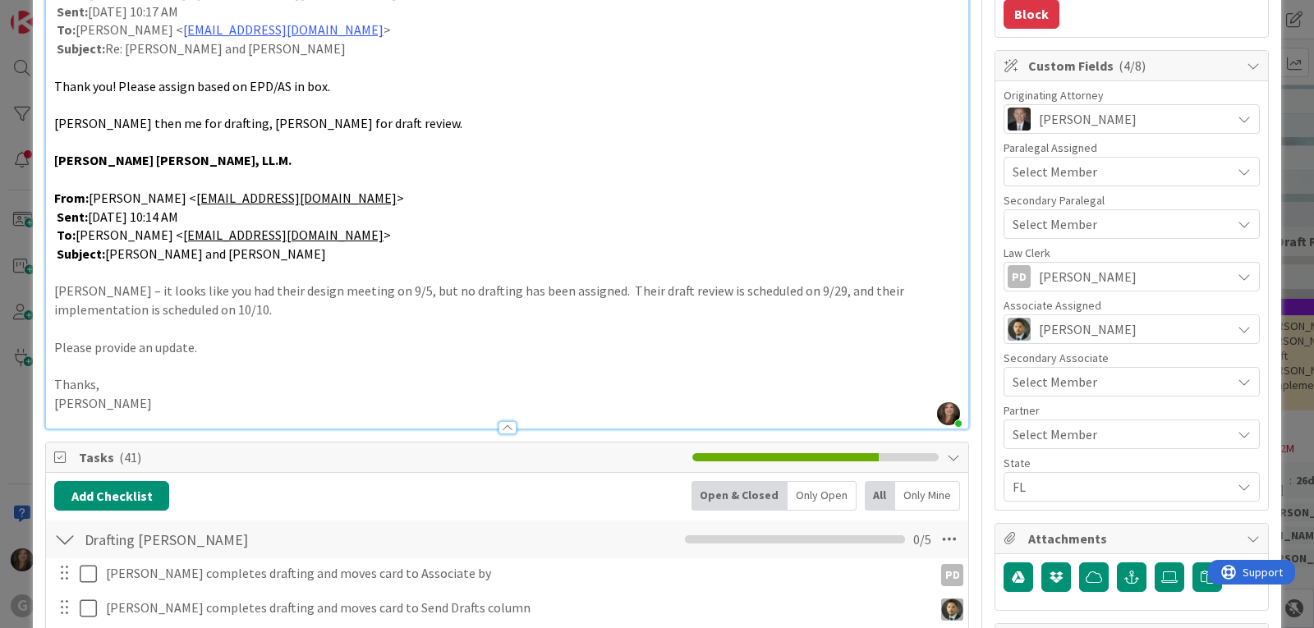
scroll to position [843, 0]
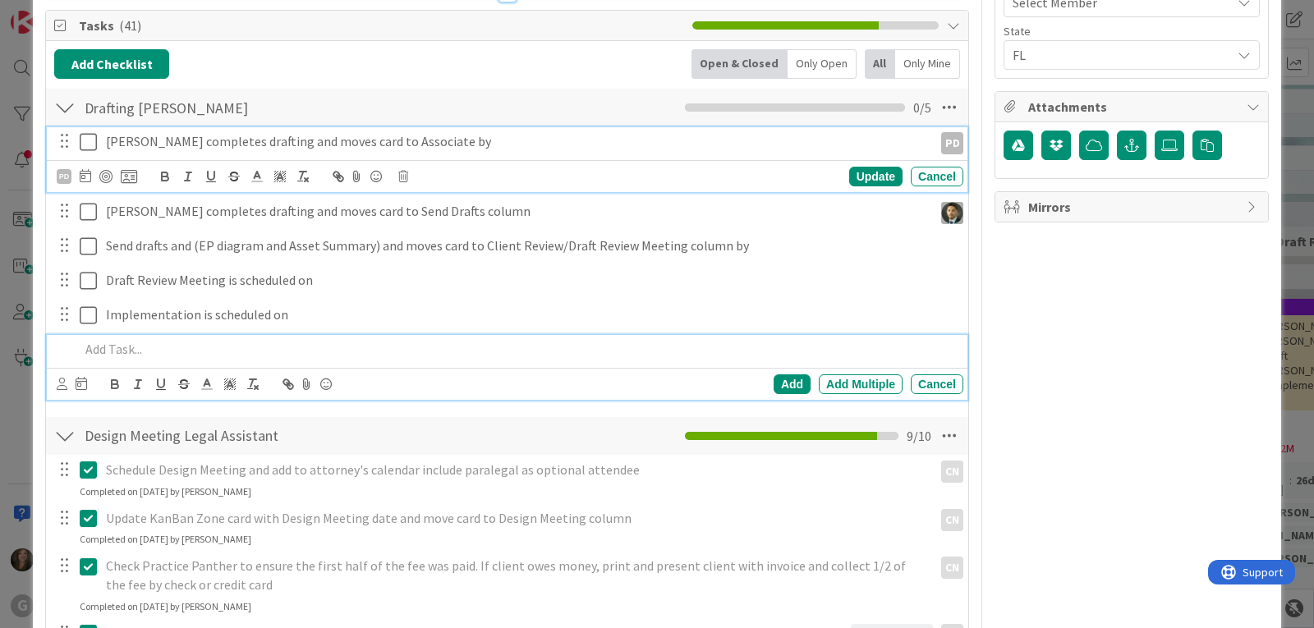
click at [222, 140] on p "[PERSON_NAME] completes drafting and moves card to Associate by" at bounding box center [516, 141] width 821 height 19
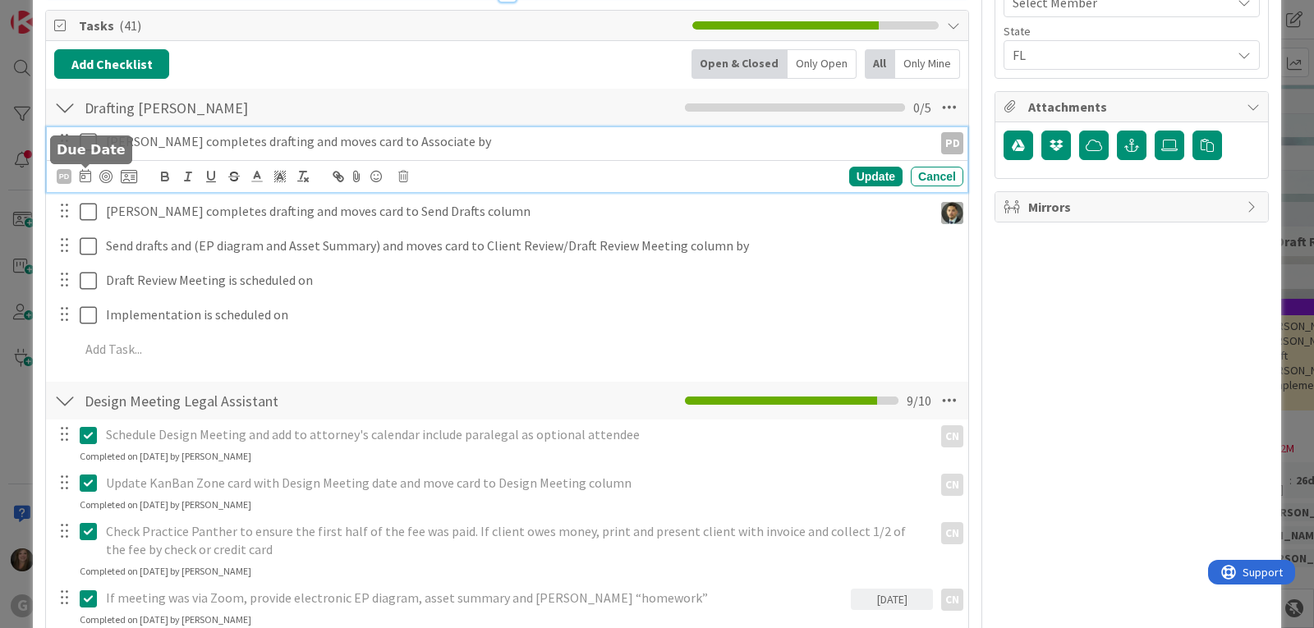
click at [87, 180] on icon at bounding box center [86, 175] width 12 height 13
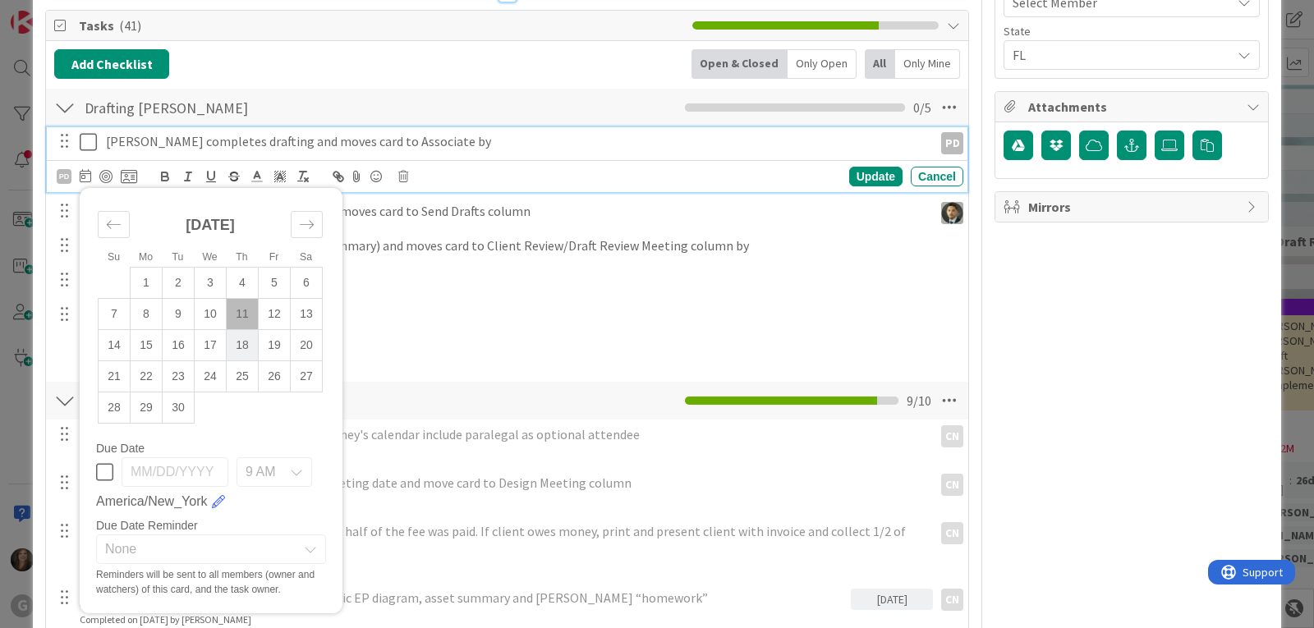
click at [242, 343] on td "18" at bounding box center [243, 345] width 32 height 31
type input "[DATE]"
type textarea "x"
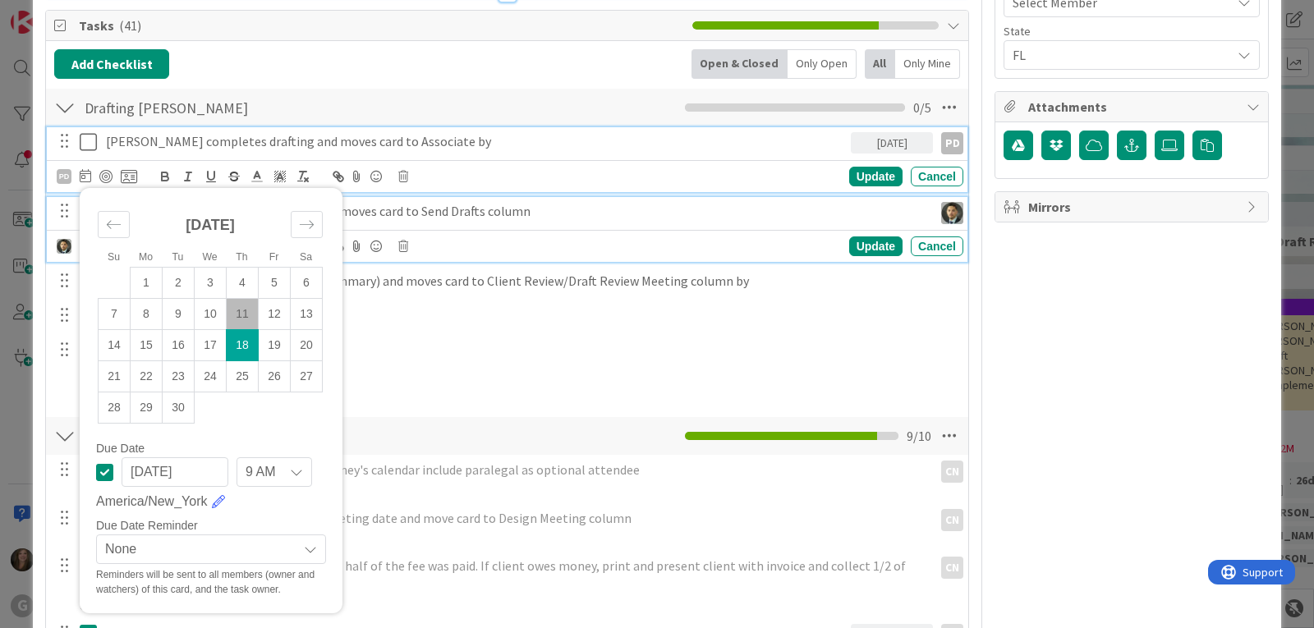
click at [430, 214] on p "[PERSON_NAME] completes drafting and moves card to Send Drafts column" at bounding box center [516, 211] width 821 height 19
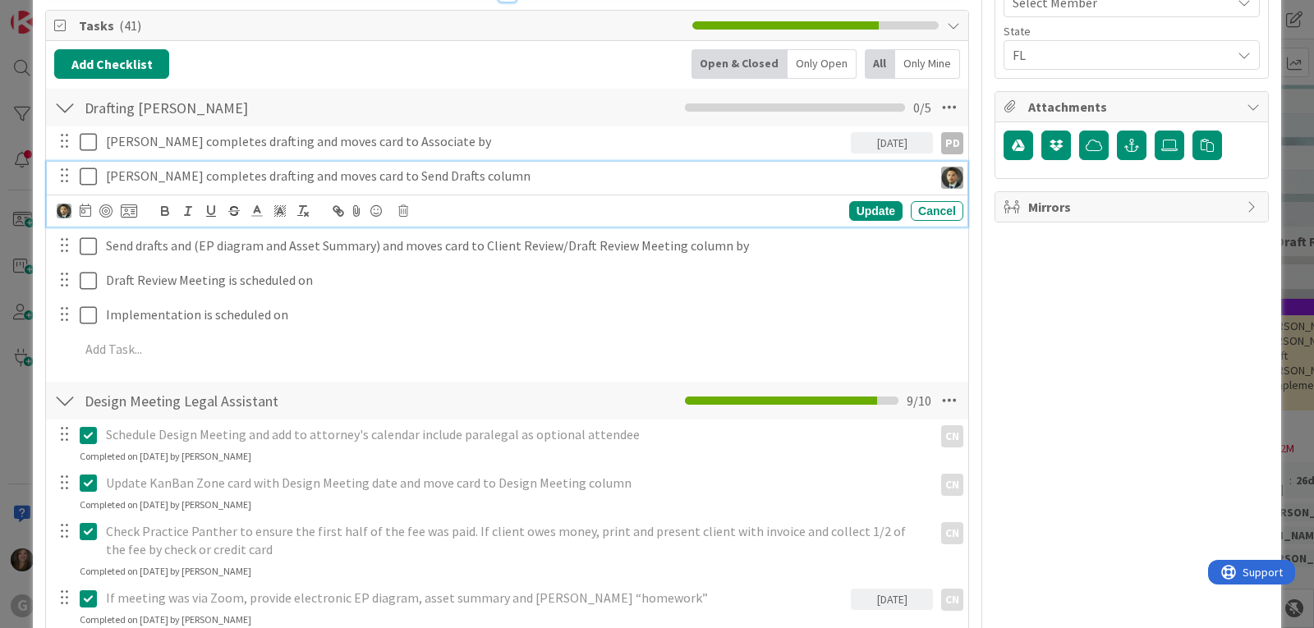
scroll to position [808, 0]
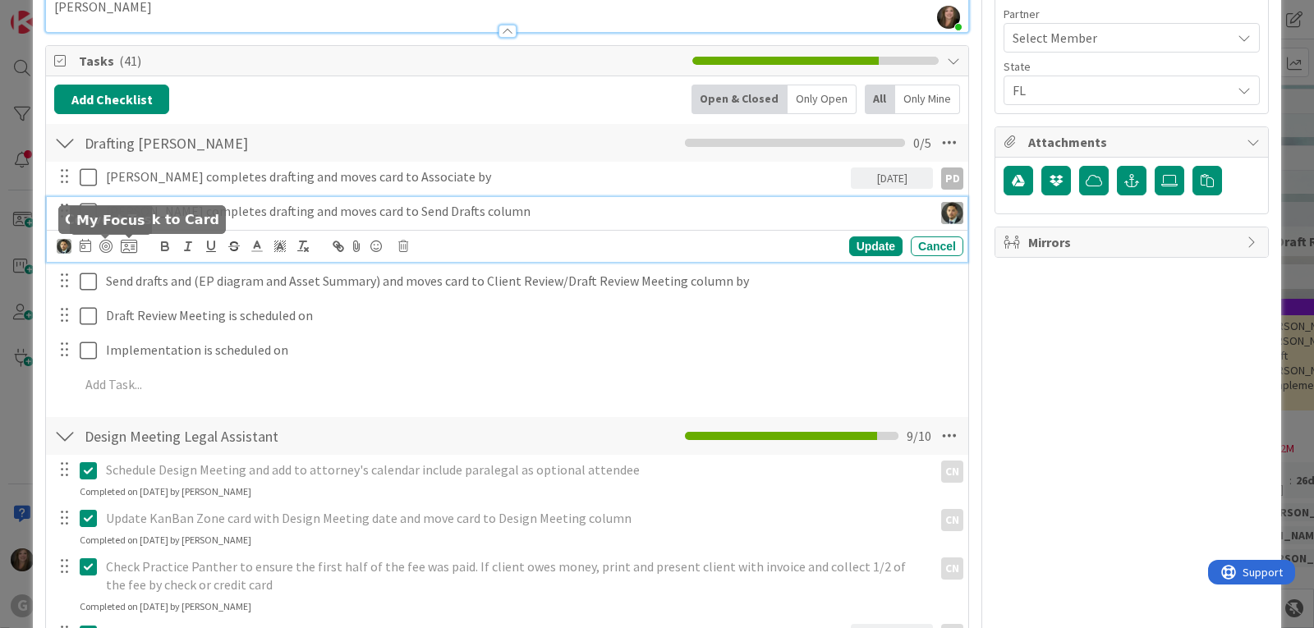
click at [87, 245] on icon at bounding box center [86, 245] width 12 height 13
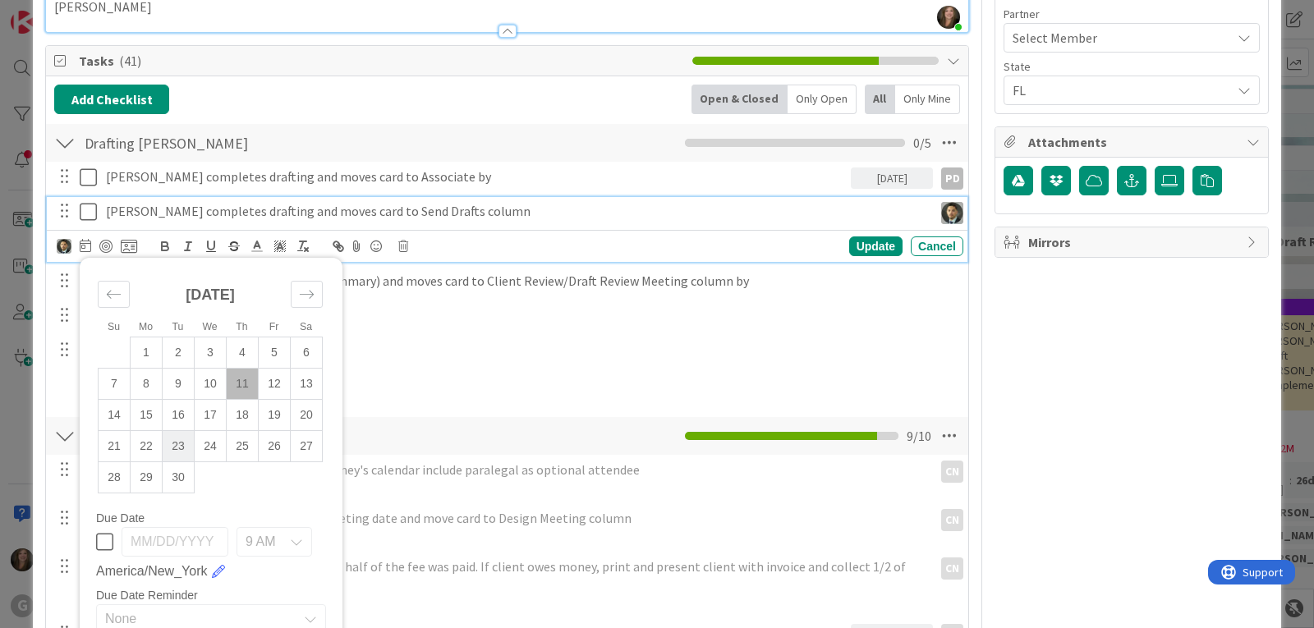
click at [177, 438] on td "23" at bounding box center [179, 446] width 32 height 31
type input "[DATE]"
type textarea "x"
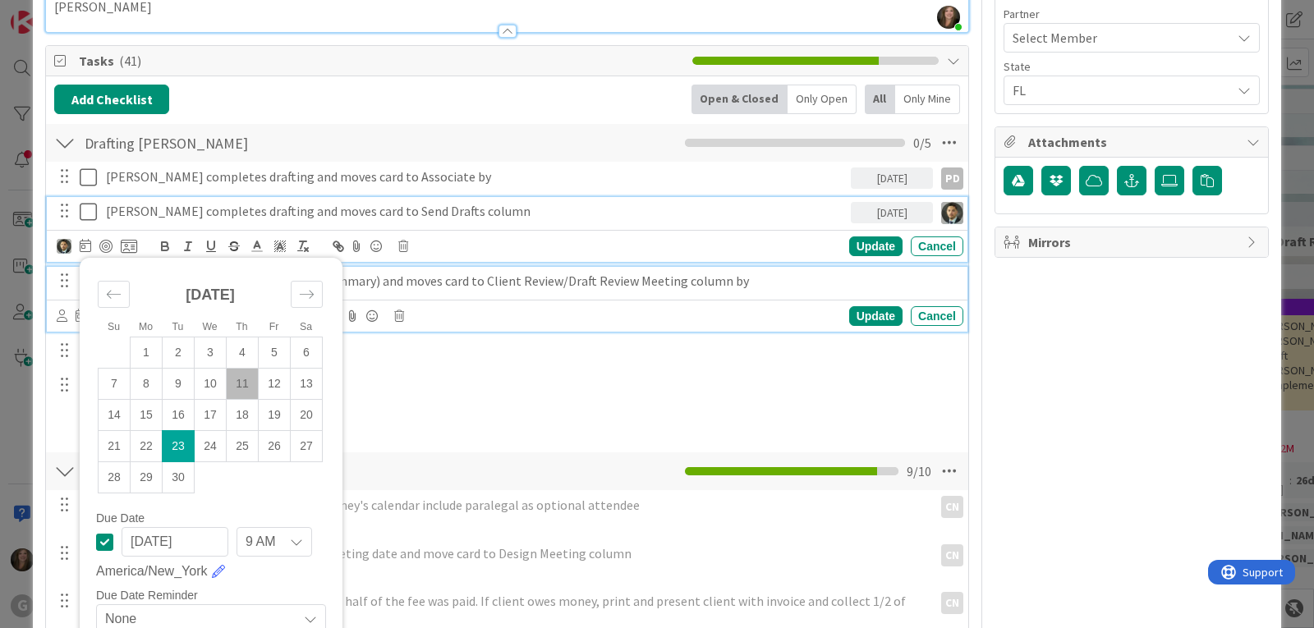
click at [388, 281] on p "Send drafts and (EP diagram and Asset Summary) and moves card to Client Review/…" at bounding box center [531, 281] width 851 height 19
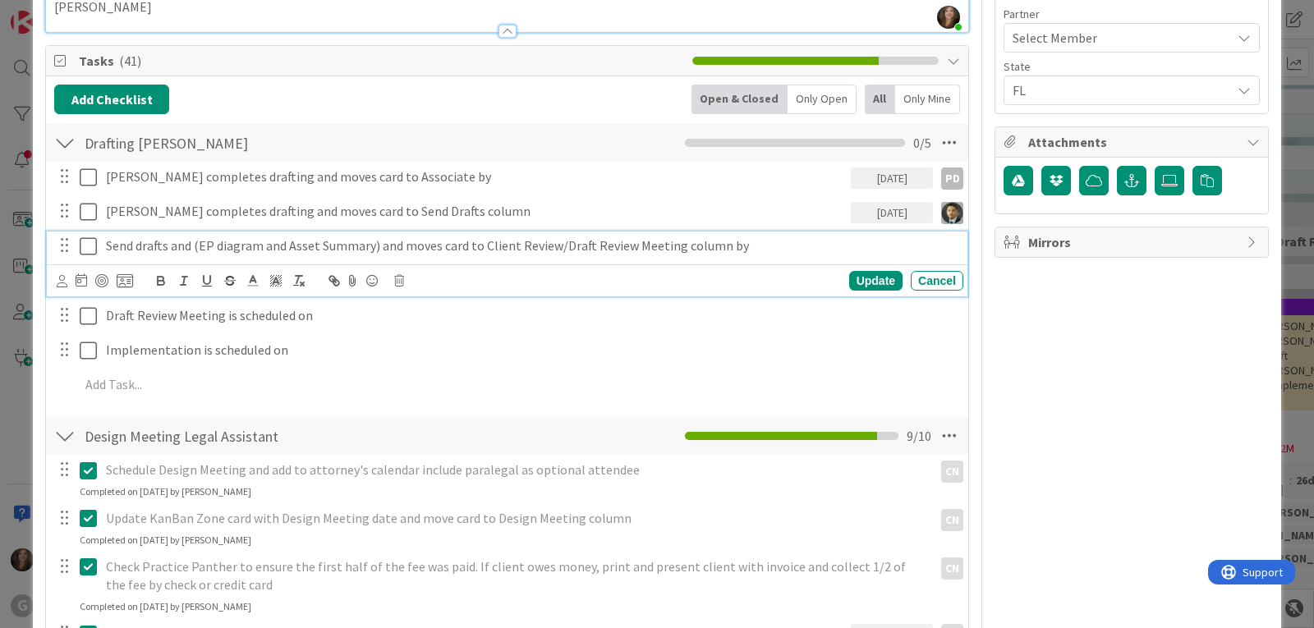
scroll to position [772, 0]
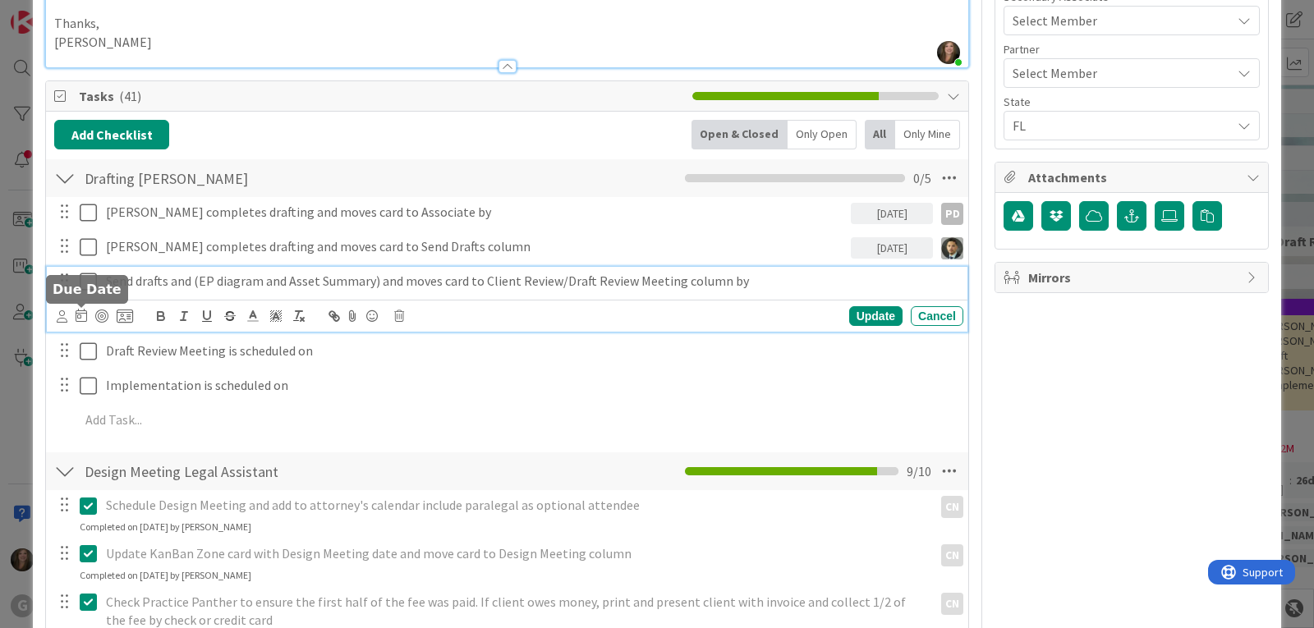
click at [82, 316] on icon at bounding box center [82, 315] width 12 height 13
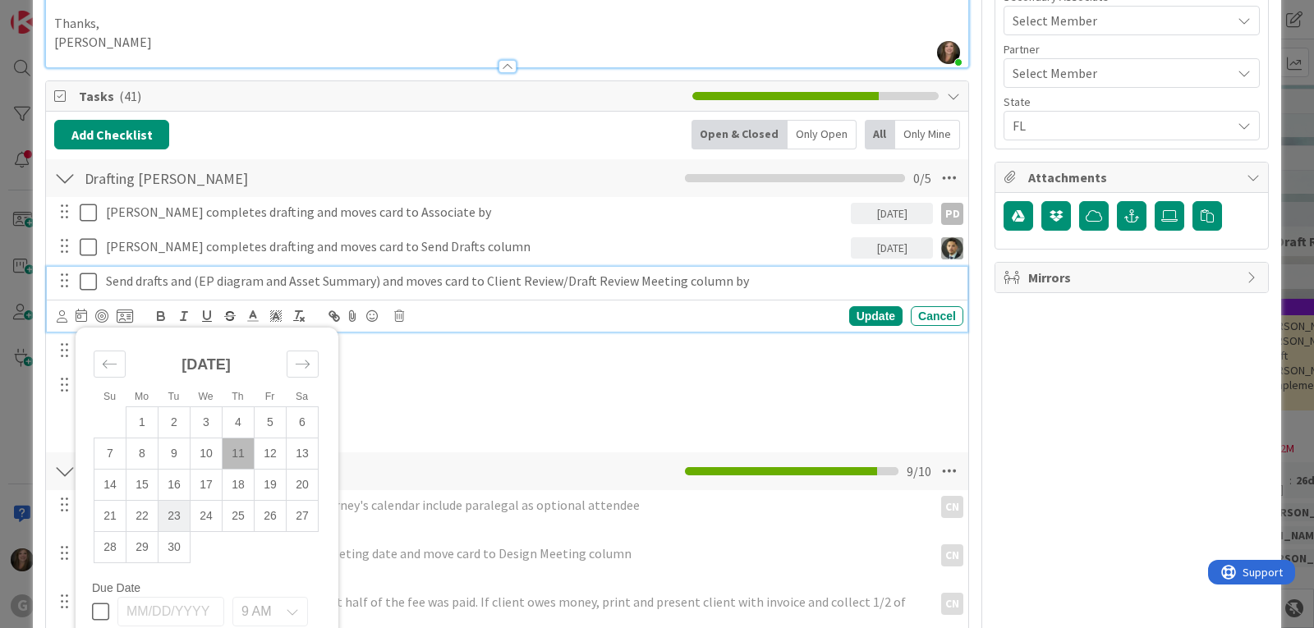
click at [164, 512] on td "23" at bounding box center [175, 516] width 32 height 31
type input "[DATE]"
click at [61, 317] on icon at bounding box center [62, 317] width 11 height 12
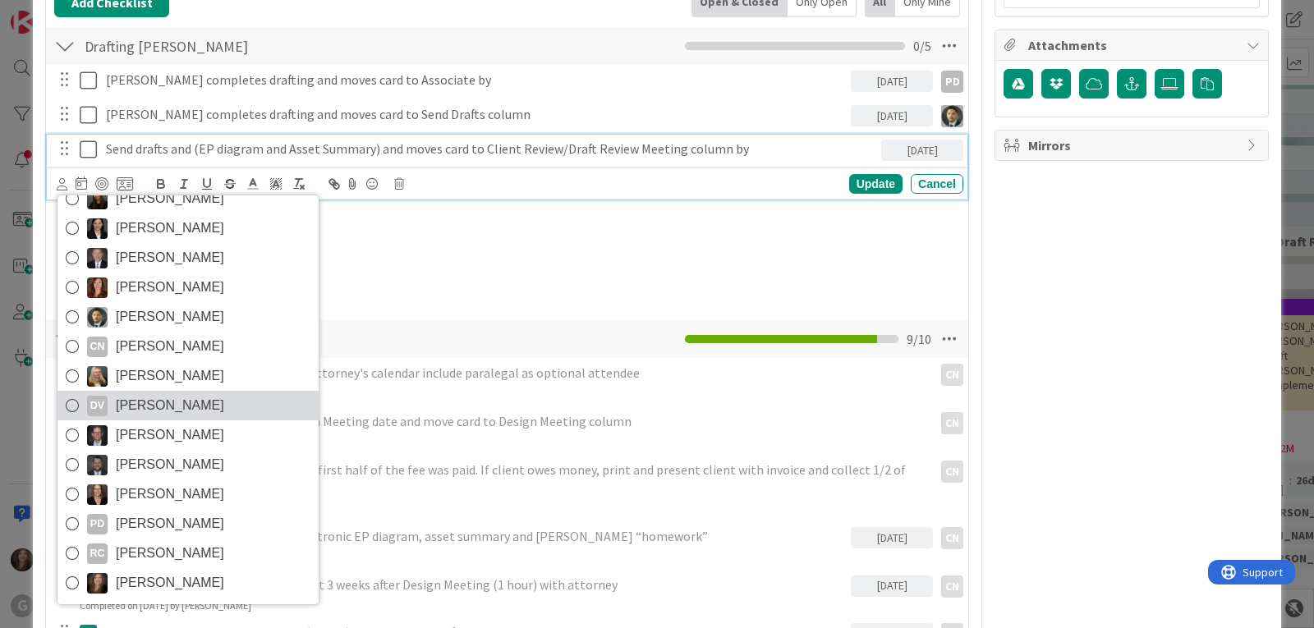
scroll to position [937, 0]
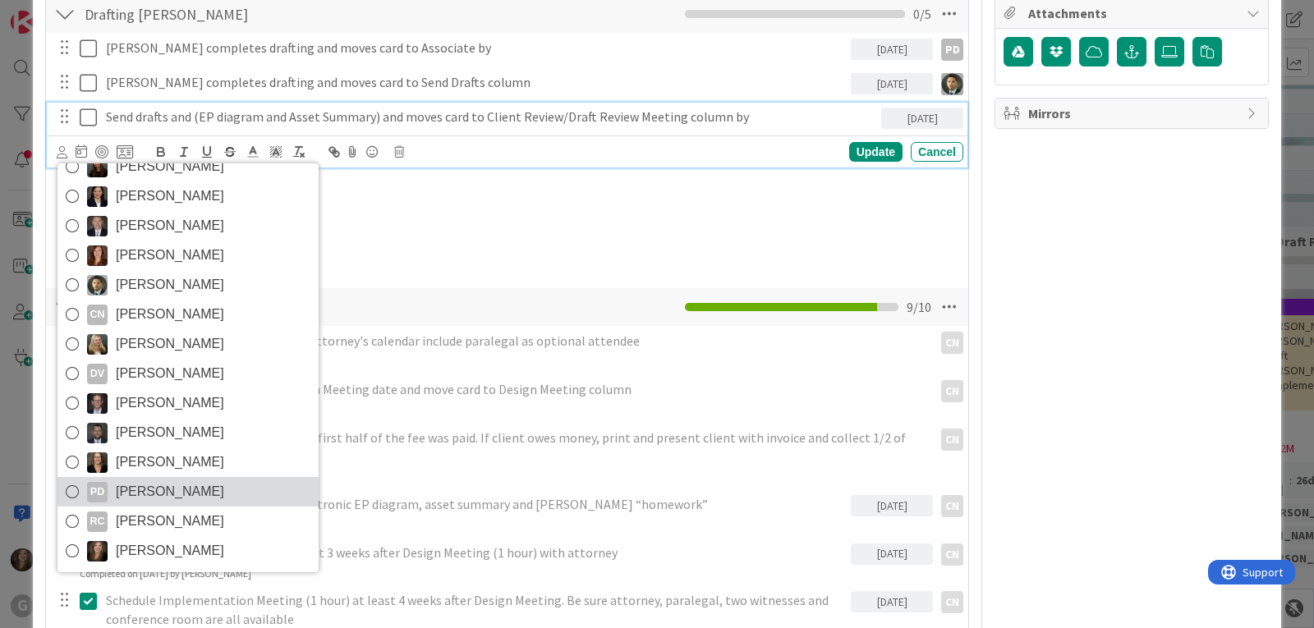
click at [125, 491] on span "[PERSON_NAME]" at bounding box center [170, 492] width 108 height 25
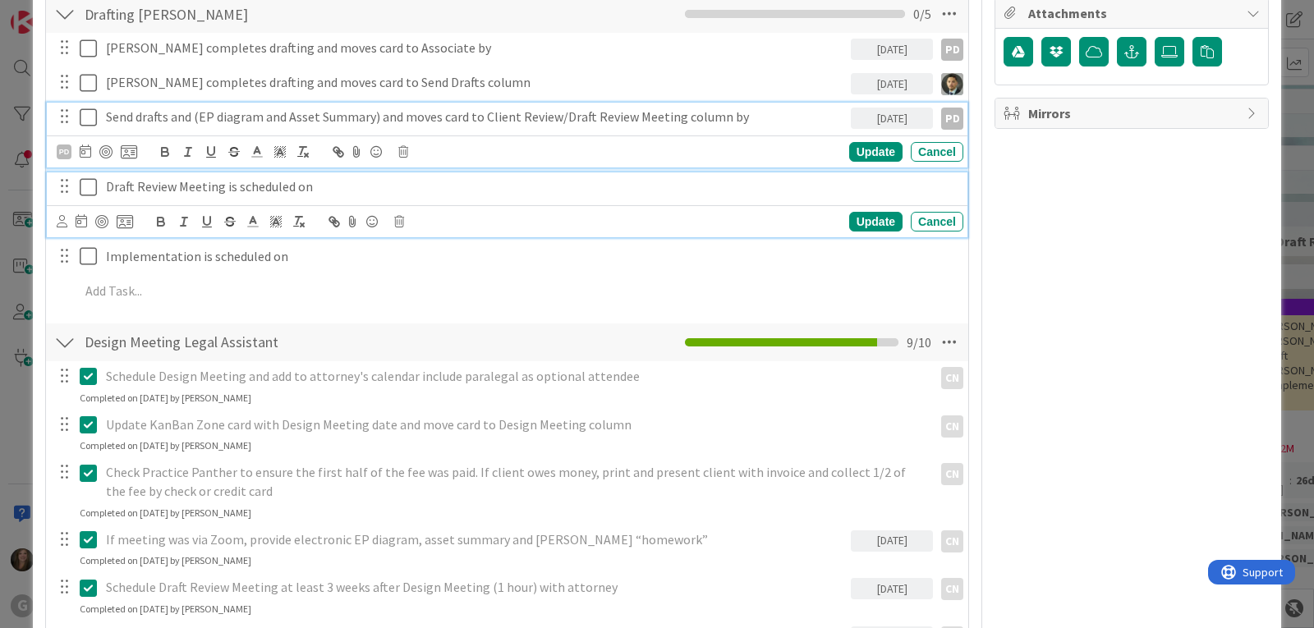
click at [220, 182] on p "Draft Review Meeting is scheduled on" at bounding box center [531, 186] width 851 height 19
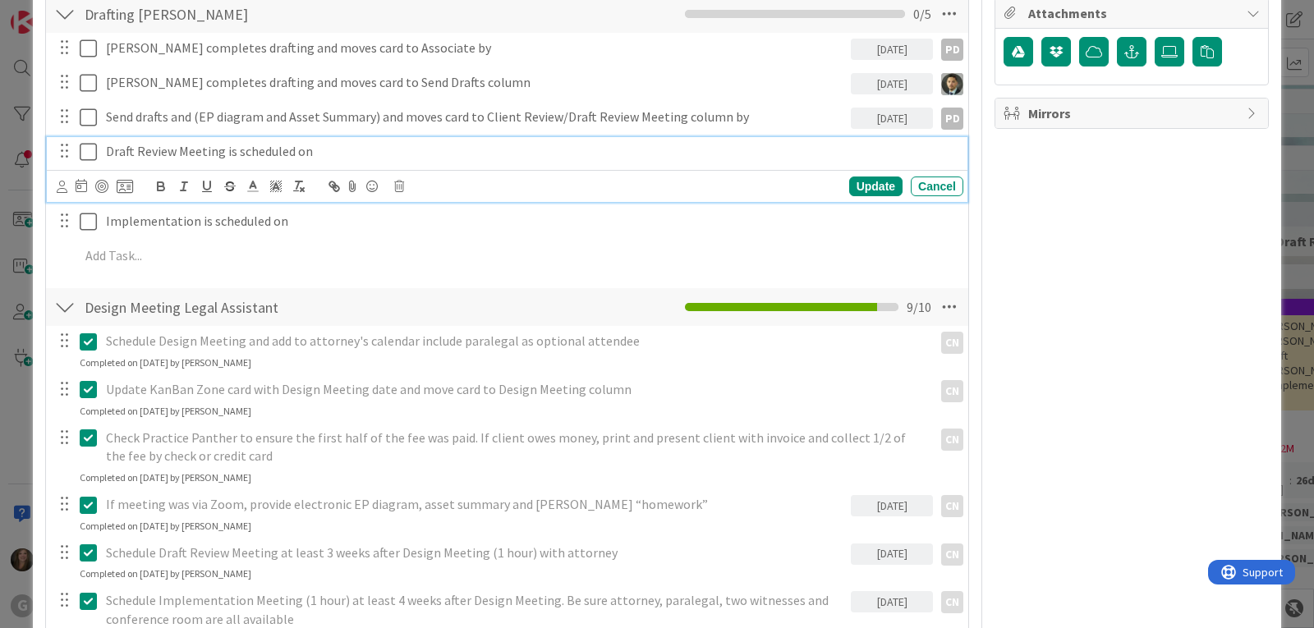
scroll to position [901, 0]
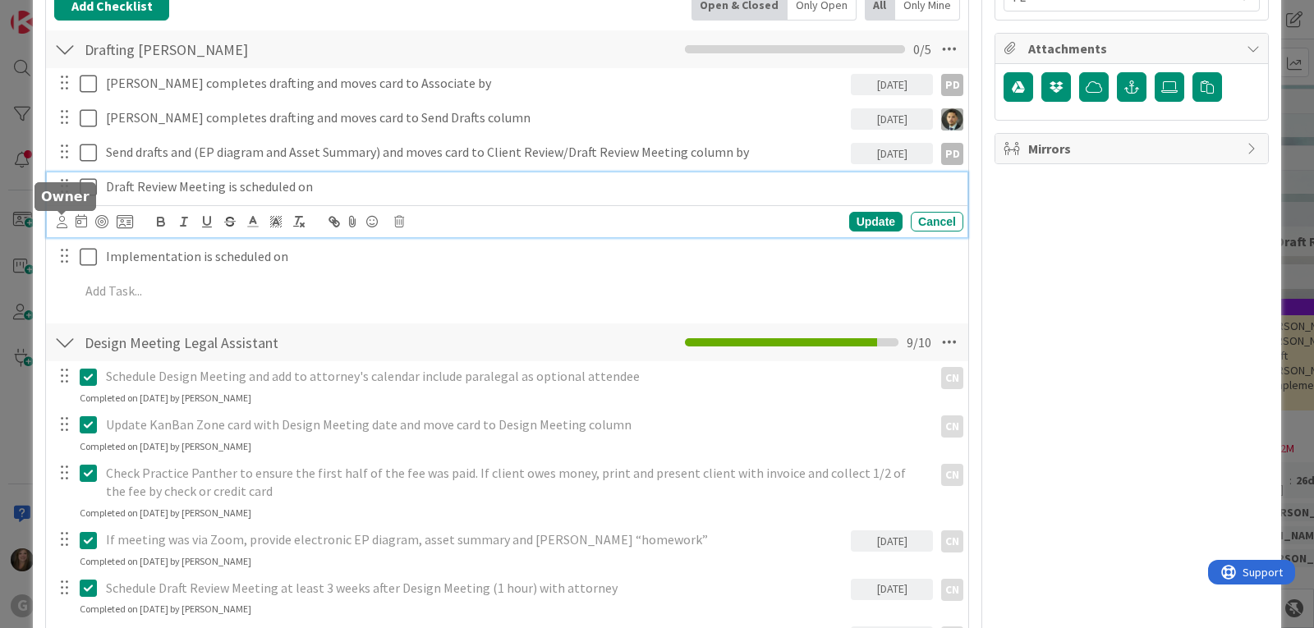
click at [65, 223] on icon at bounding box center [62, 222] width 11 height 12
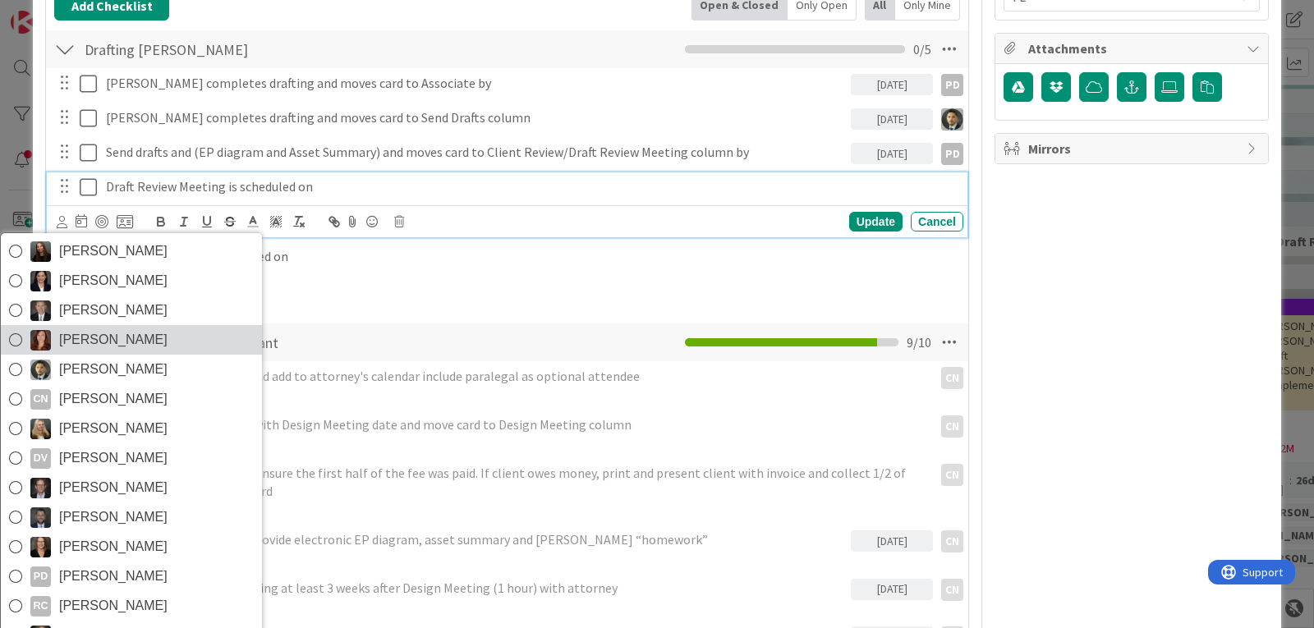
scroll to position [58, 0]
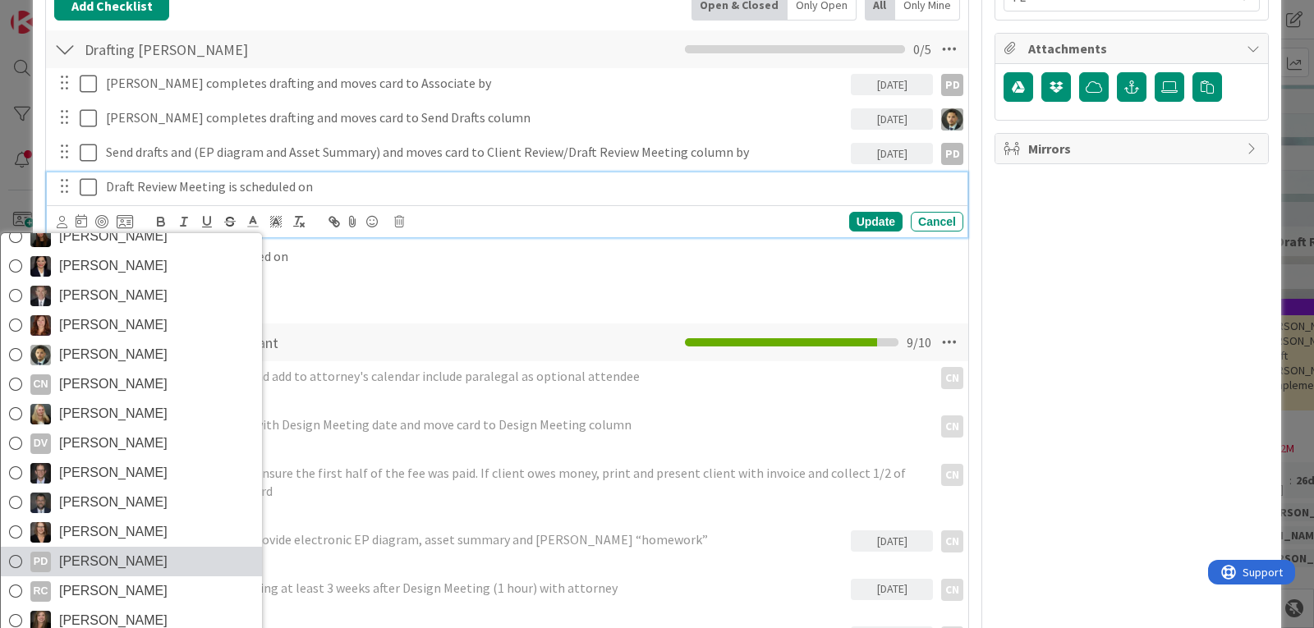
click at [53, 560] on link "PD [PERSON_NAME]" at bounding box center [131, 562] width 261 height 30
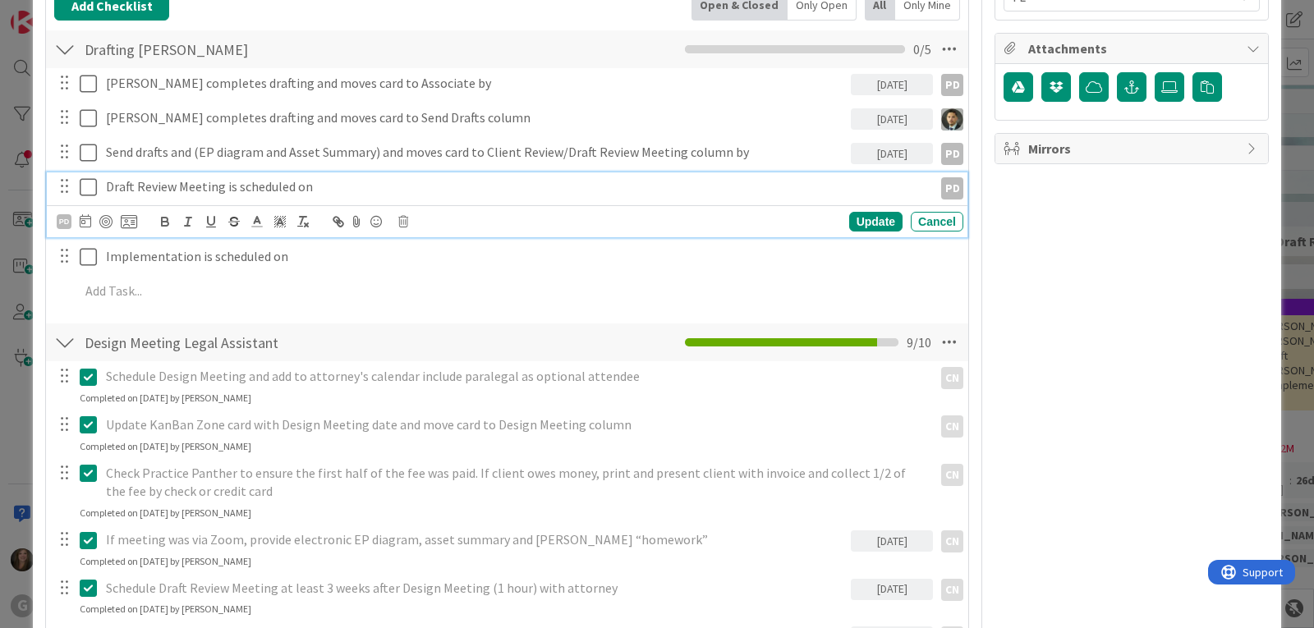
type textarea "x"
click at [88, 221] on icon at bounding box center [86, 220] width 12 height 13
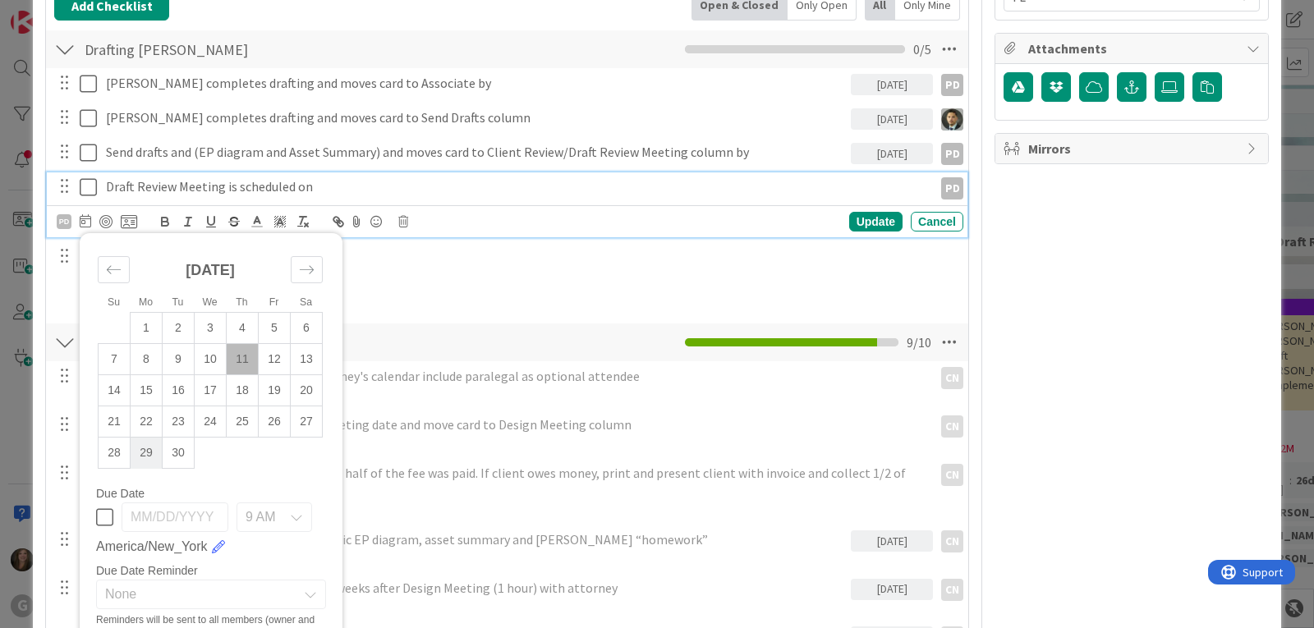
click at [150, 450] on td "29" at bounding box center [147, 453] width 32 height 31
type input "[DATE]"
click at [88, 182] on icon at bounding box center [88, 187] width 17 height 20
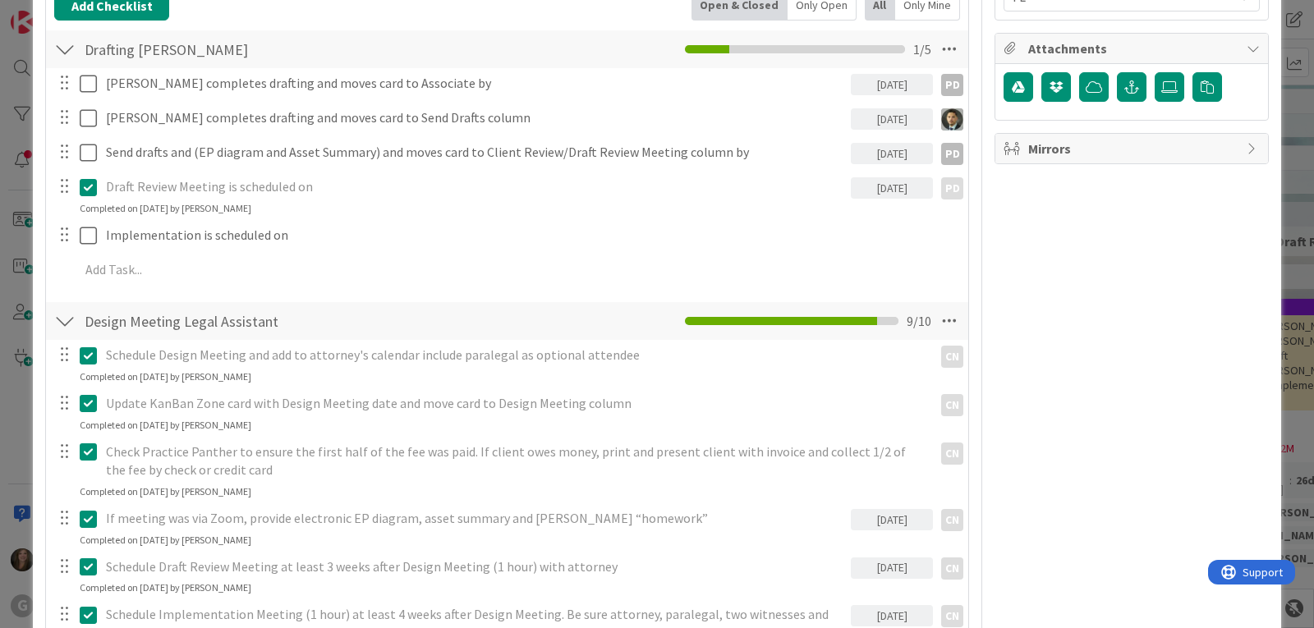
type textarea "x"
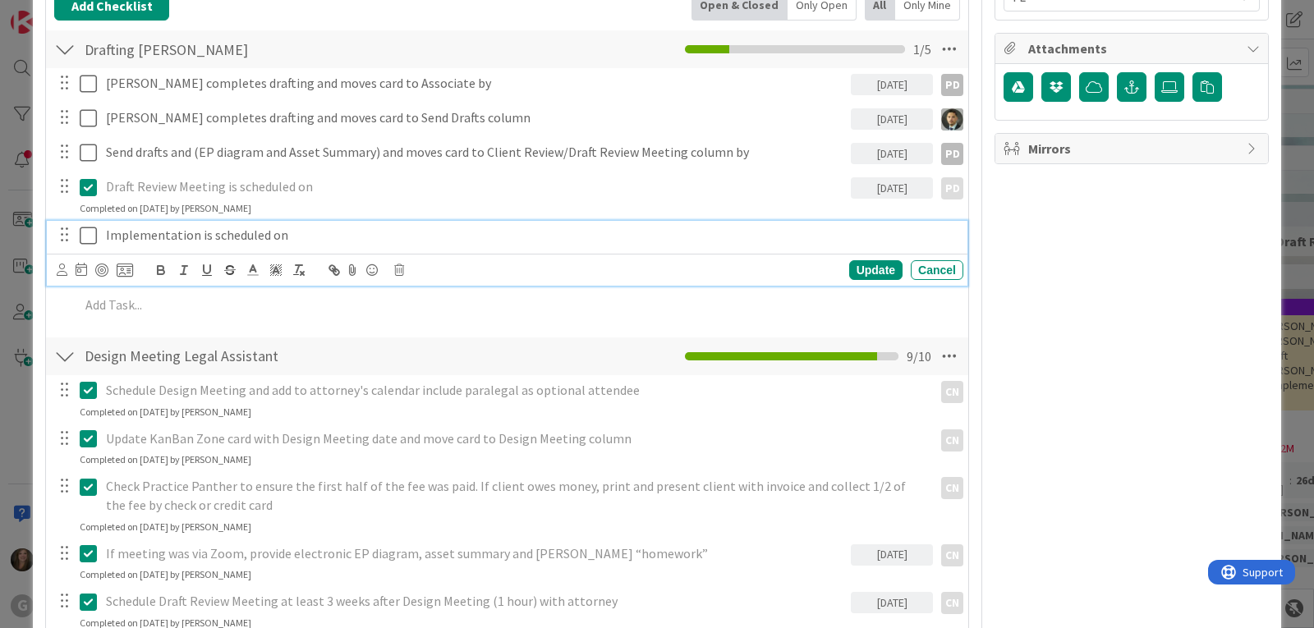
click at [134, 238] on p "Implementation is scheduled on" at bounding box center [531, 235] width 851 height 19
click at [82, 272] on icon at bounding box center [82, 269] width 12 height 13
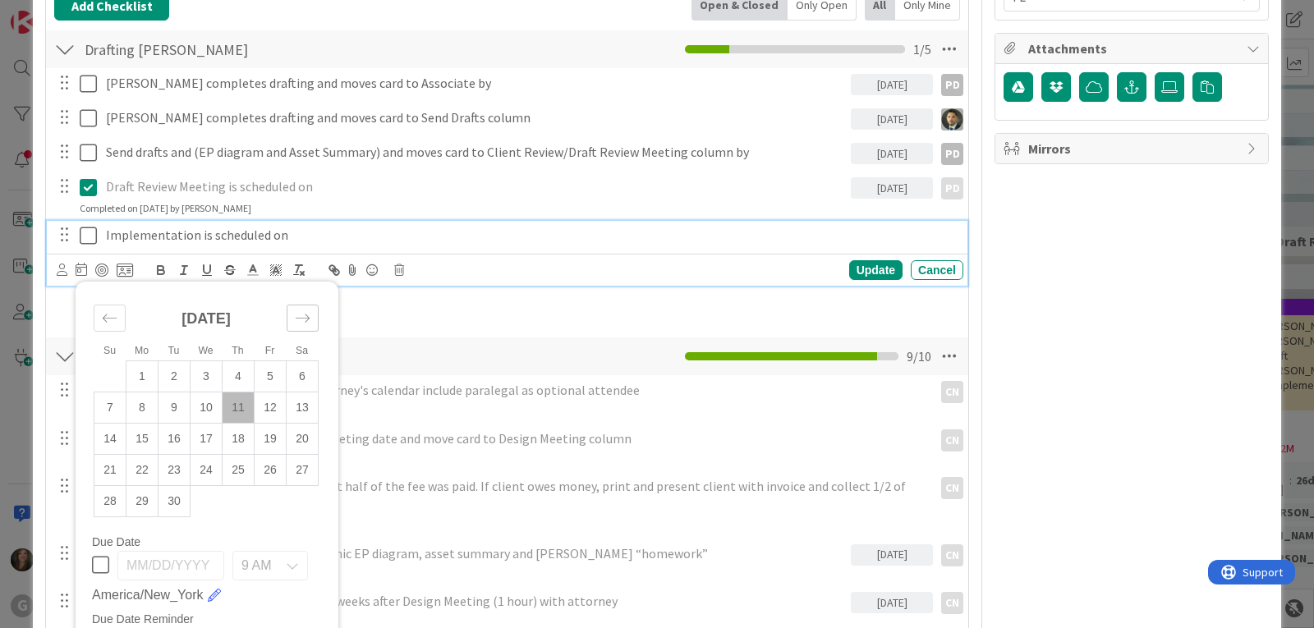
click at [302, 314] on icon "Move forward to switch to the next month." at bounding box center [303, 319] width 16 height 16
click at [265, 409] on td "10" at bounding box center [271, 407] width 32 height 31
type input "[DATE]"
click at [85, 234] on icon at bounding box center [88, 236] width 17 height 20
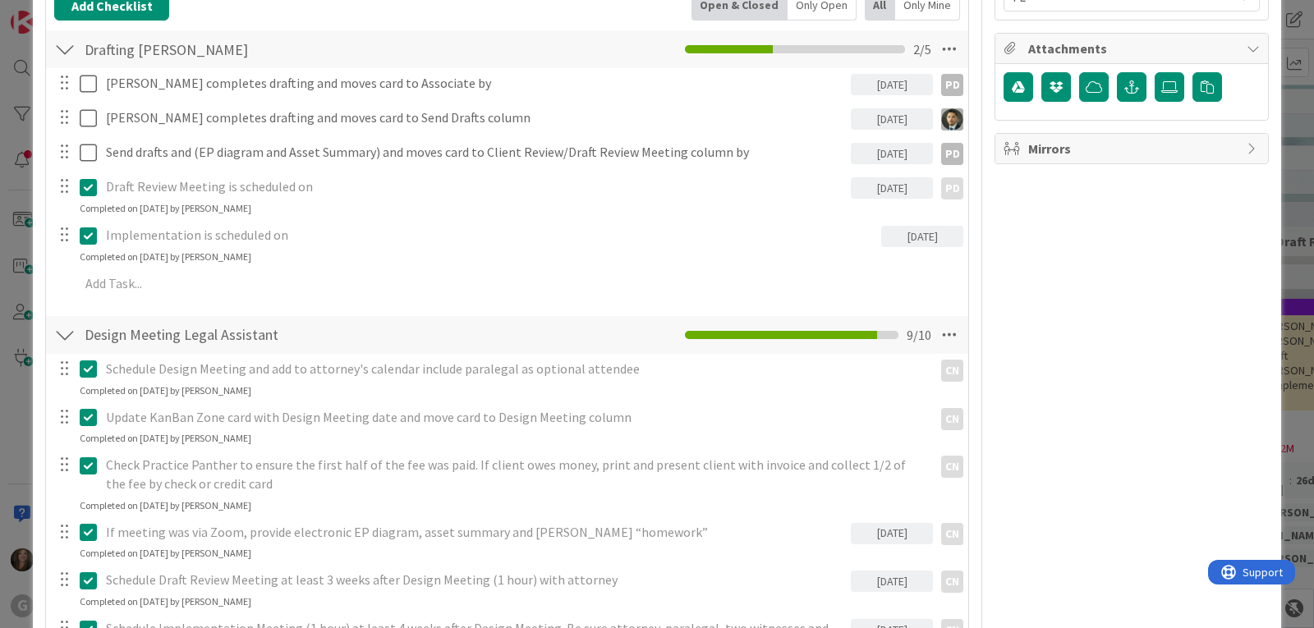
type textarea "x"
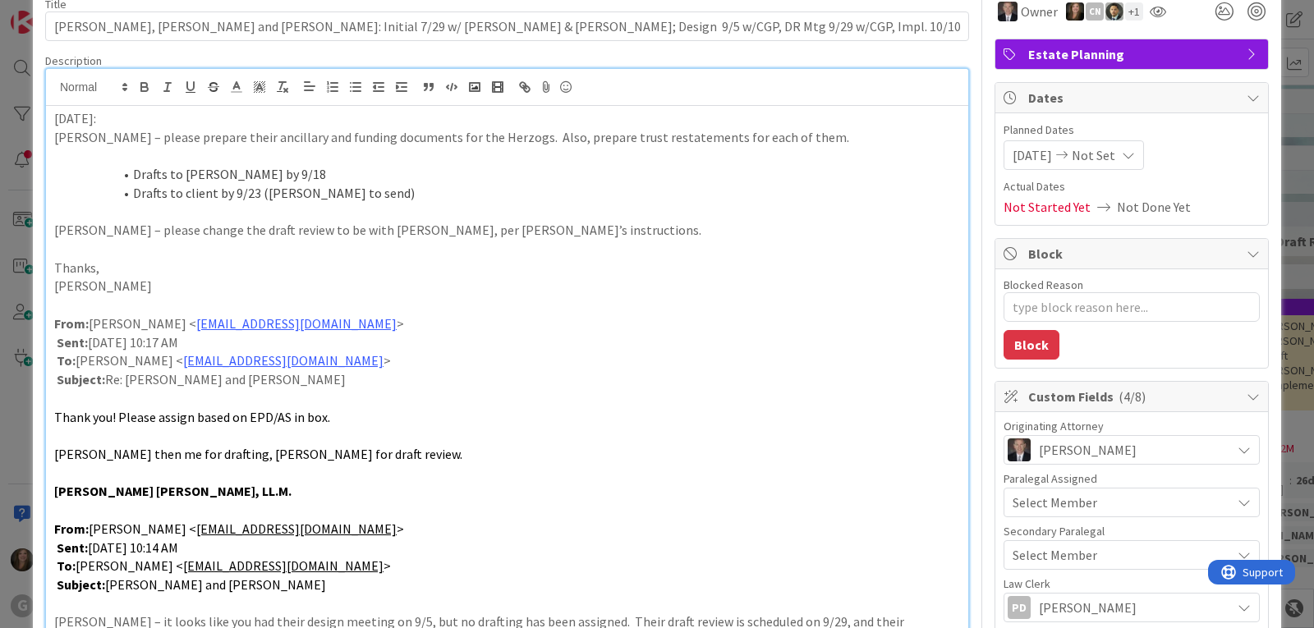
scroll to position [0, 0]
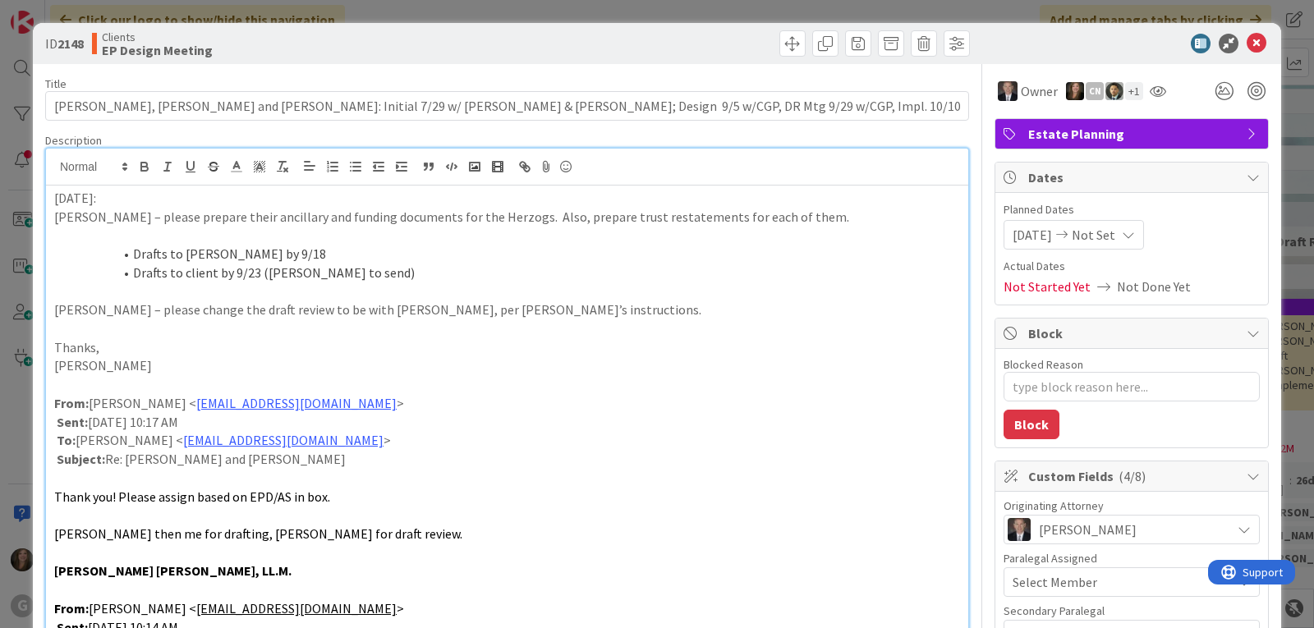
click at [1132, 230] on icon at bounding box center [1128, 234] width 13 height 13
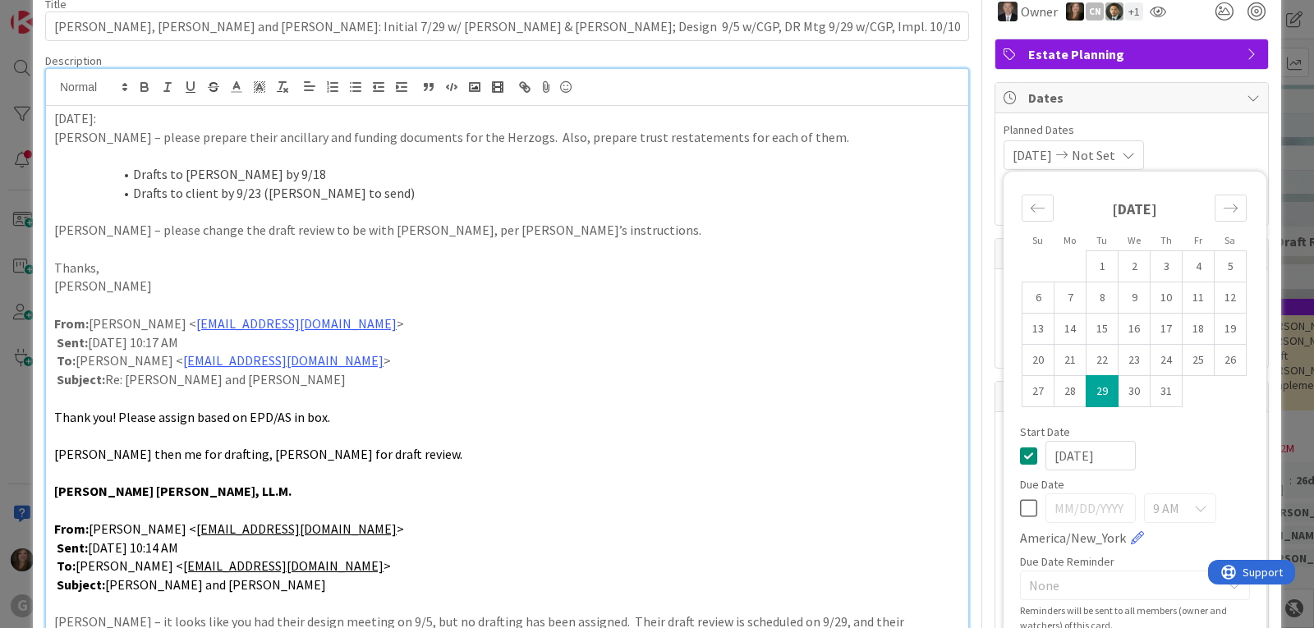
scroll to position [82, 0]
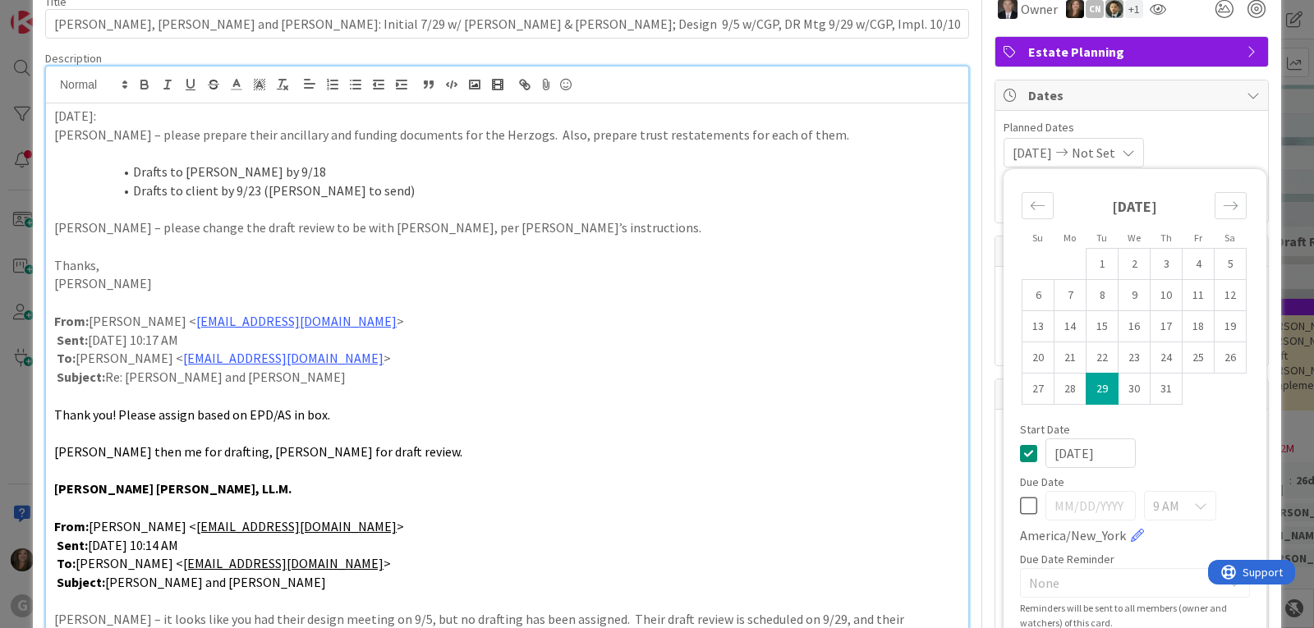
click at [1020, 502] on icon at bounding box center [1028, 506] width 17 height 20
type input "[DATE]"
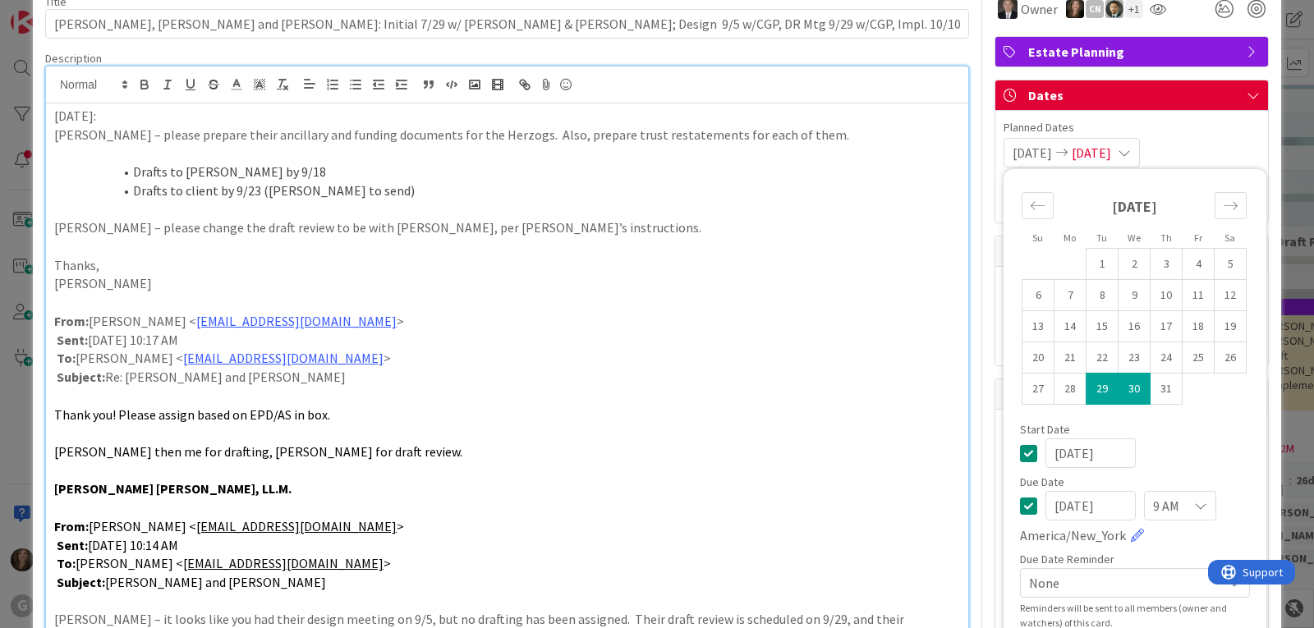
type textarea "x"
click at [1057, 505] on input "[DATE]" at bounding box center [1091, 506] width 90 height 30
type input "[DATE]"
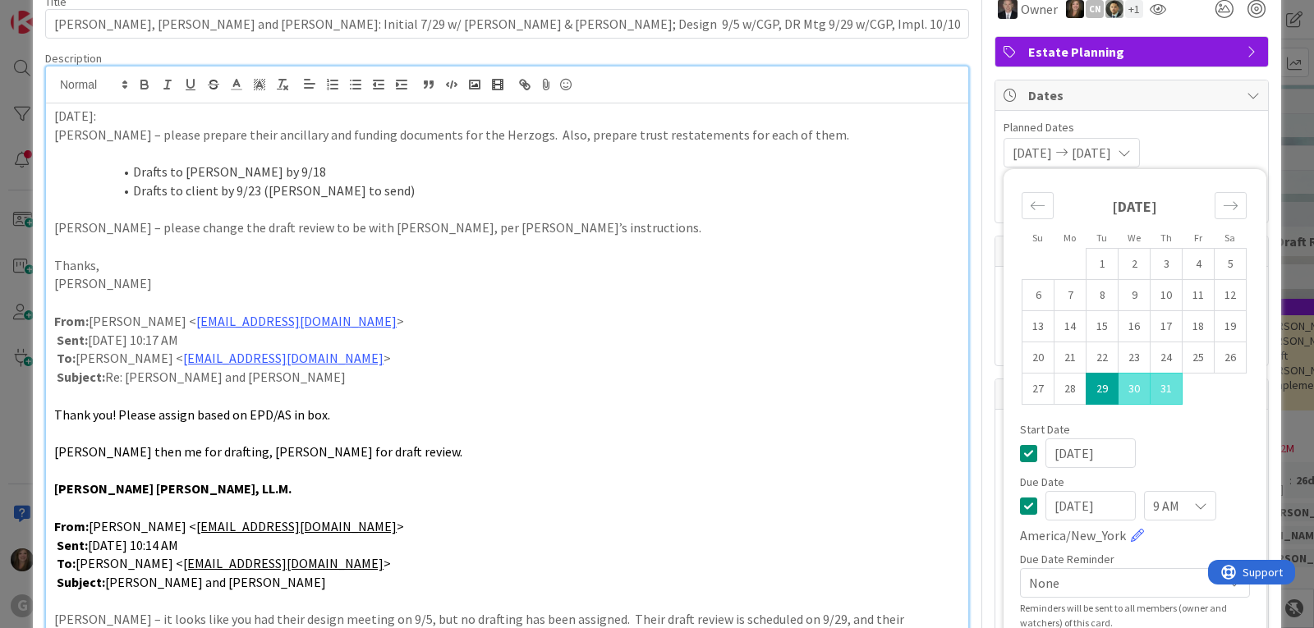
type textarea "x"
type input "[DATE]"
type textarea "x"
type input "[DATE]"
click at [1161, 463] on div "[DATE]" at bounding box center [1135, 454] width 230 height 30
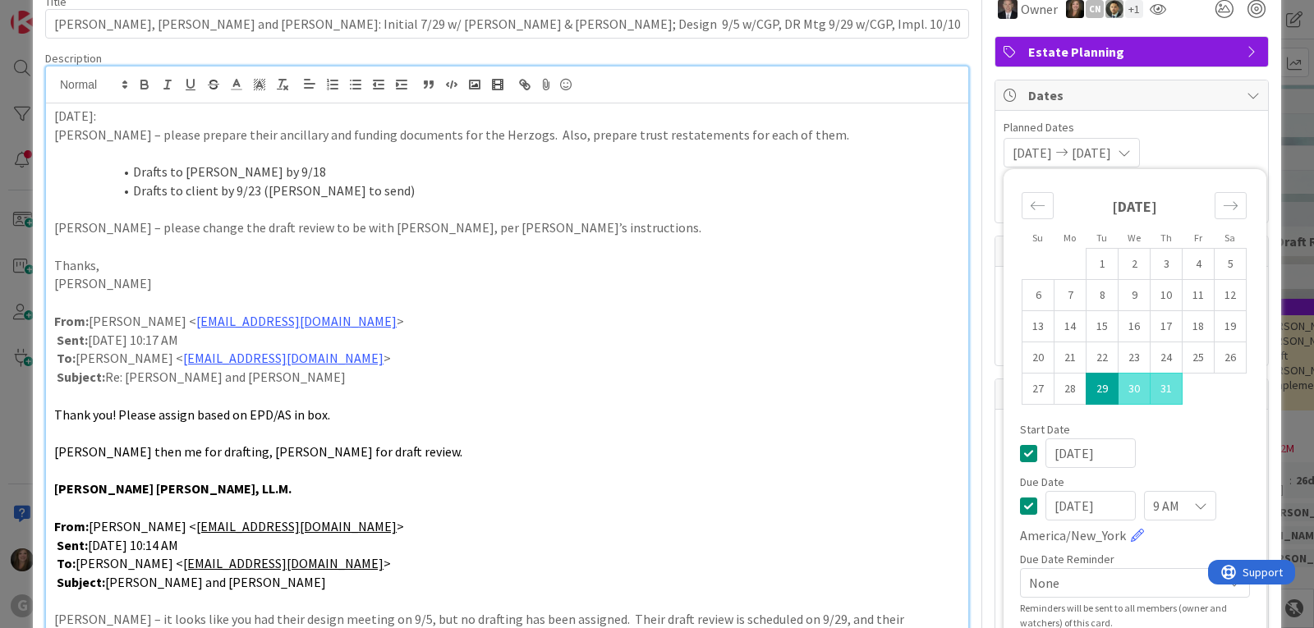
click at [1226, 138] on div "[DATE] [DATE] Su Mo Tu We Th Fr Sa [DATE] 1 2 3 4 5 6 7 8 9 10 11 12 13 14 15 1…" at bounding box center [1132, 153] width 256 height 30
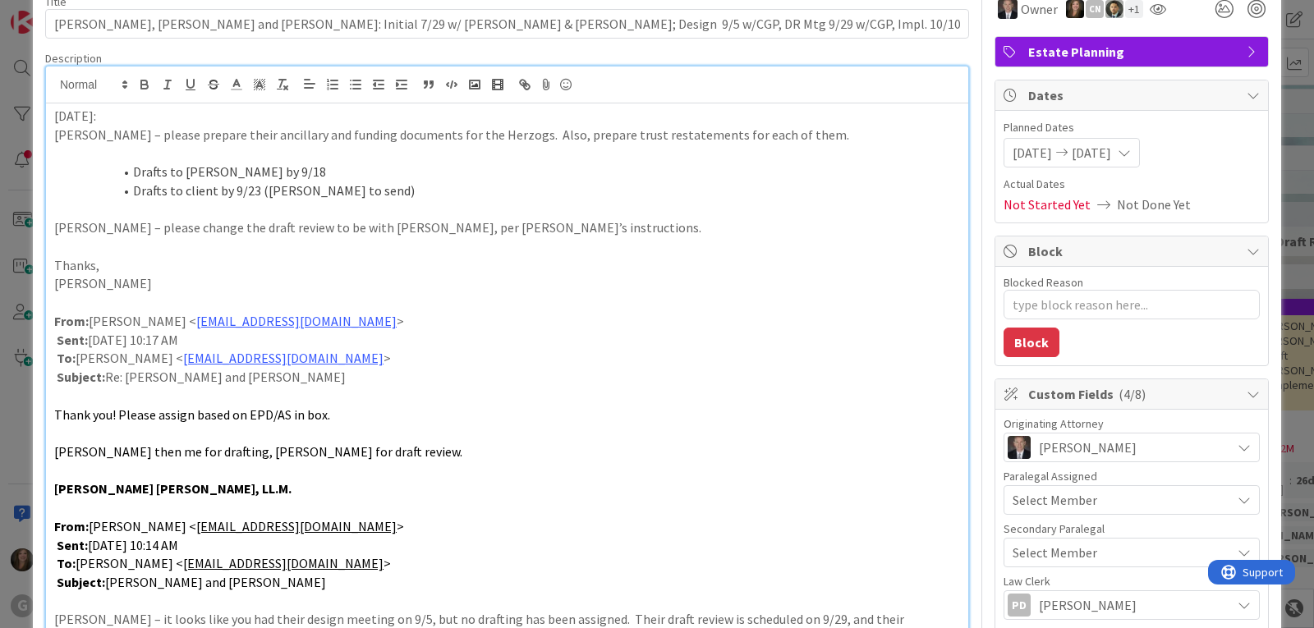
scroll to position [0, 0]
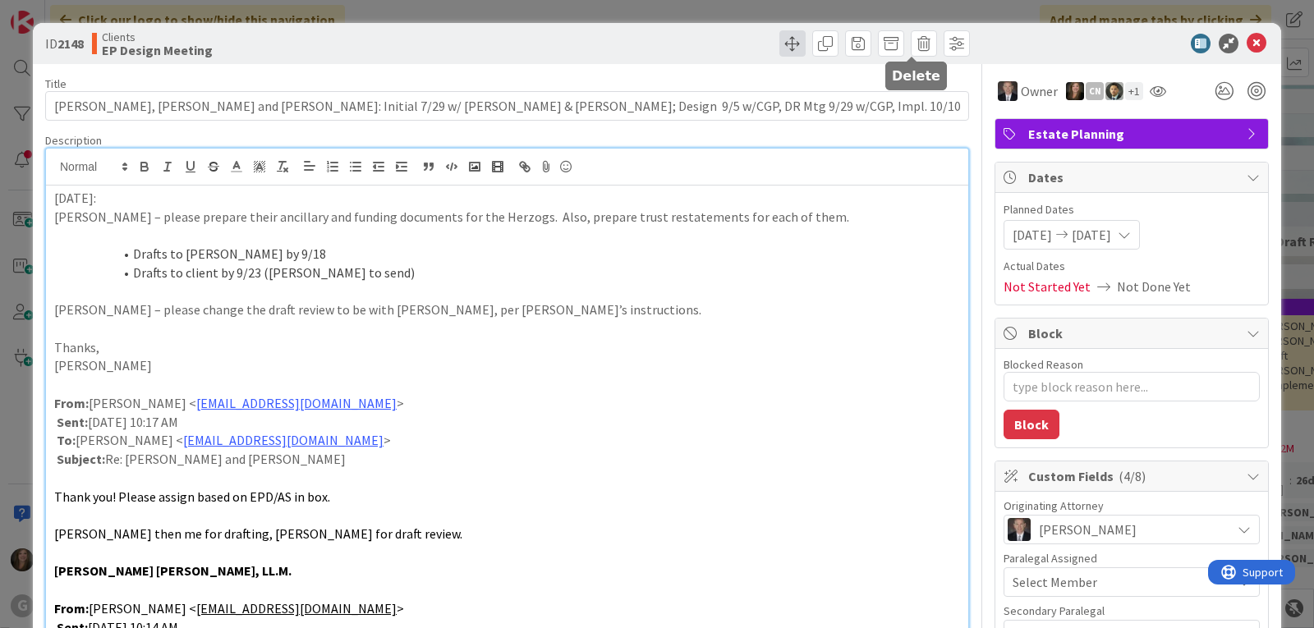
click at [780, 36] on span at bounding box center [793, 43] width 26 height 26
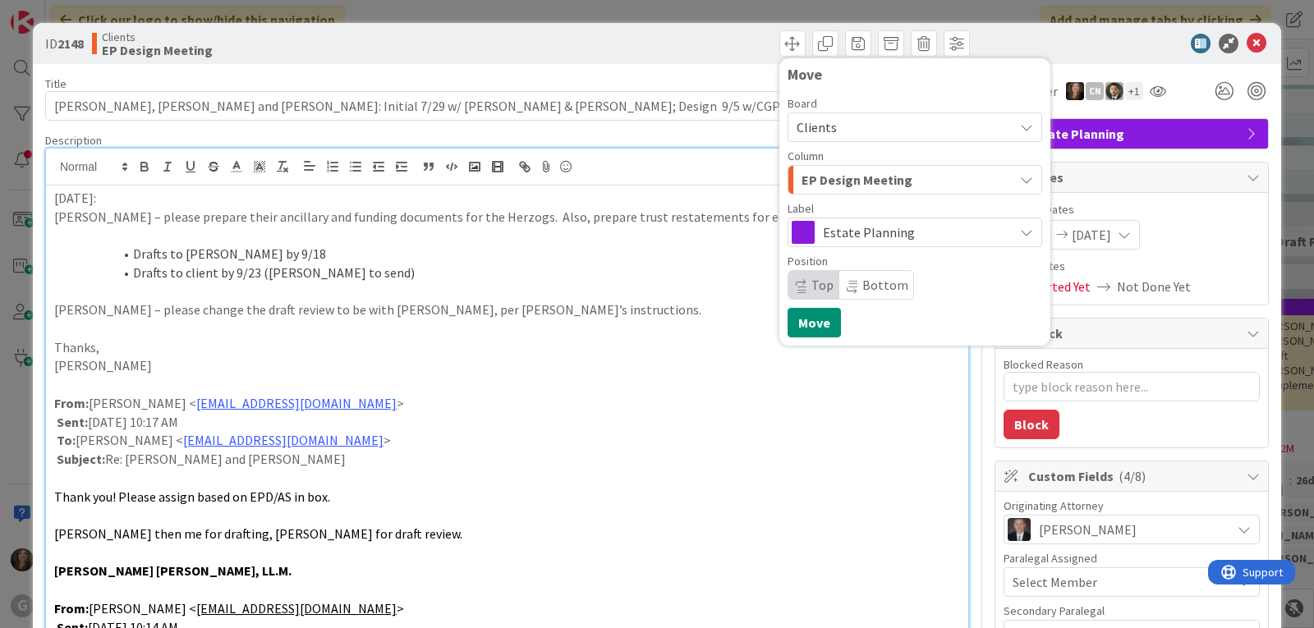
click at [974, 178] on div "EP Design Meeting" at bounding box center [906, 180] width 216 height 26
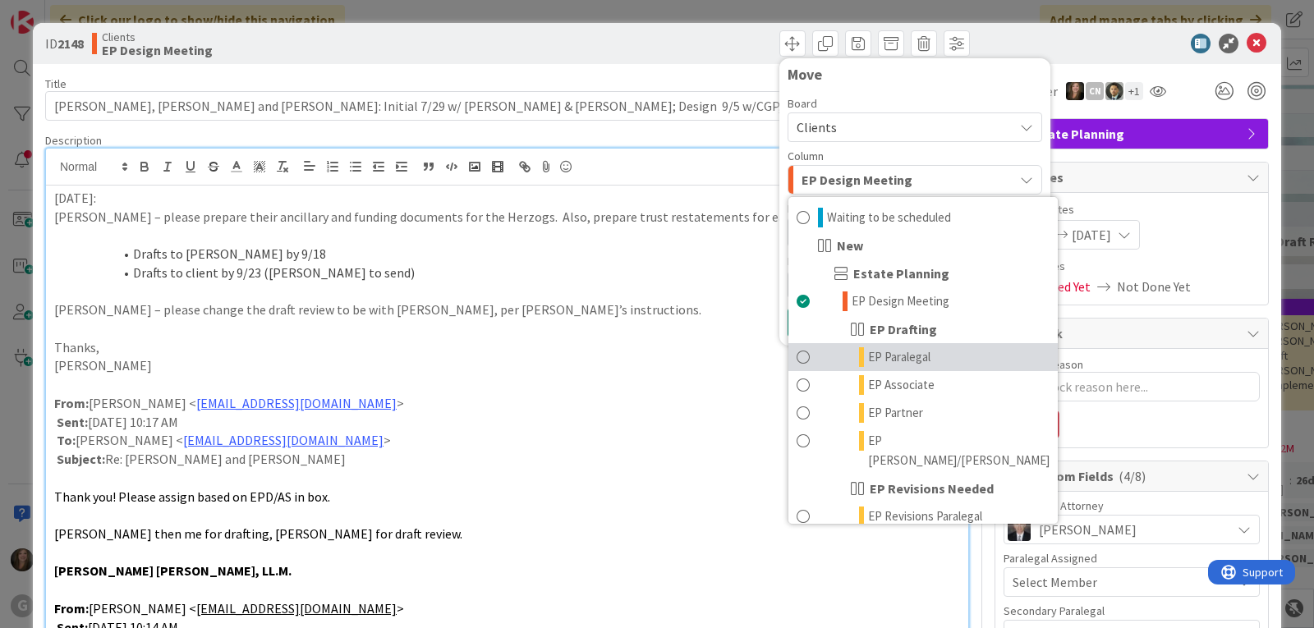
click at [929, 359] on link "EP Paralegal" at bounding box center [923, 357] width 269 height 28
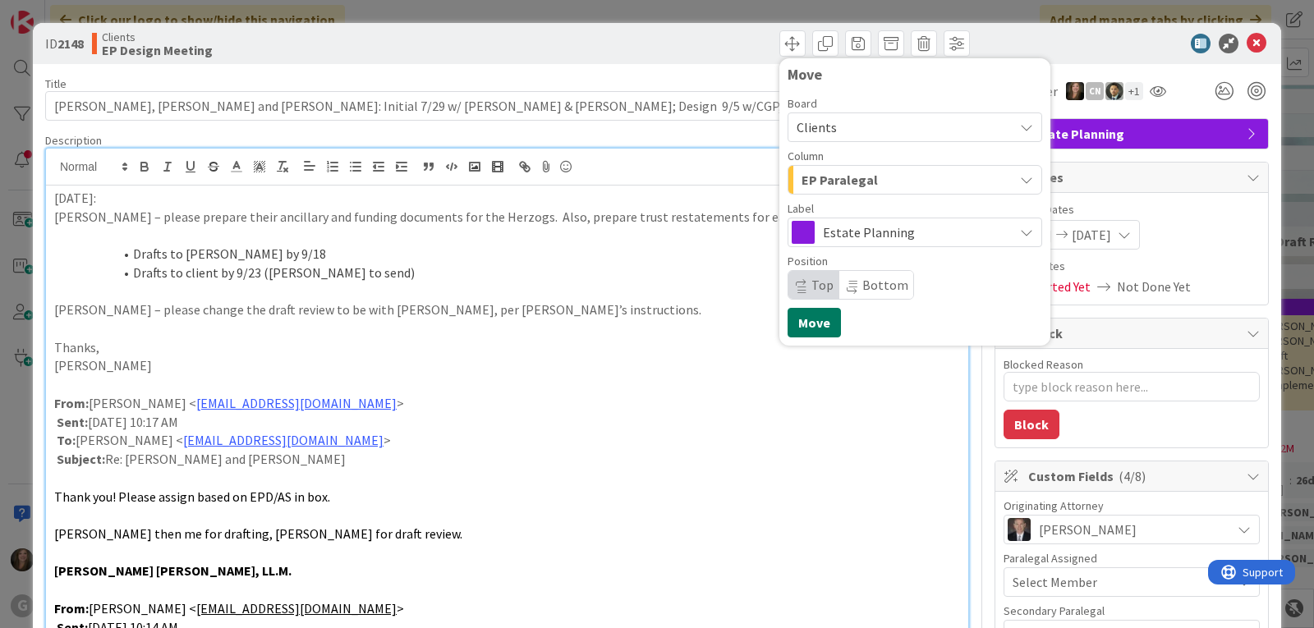
click at [804, 324] on button "Move" at bounding box center [814, 323] width 53 height 30
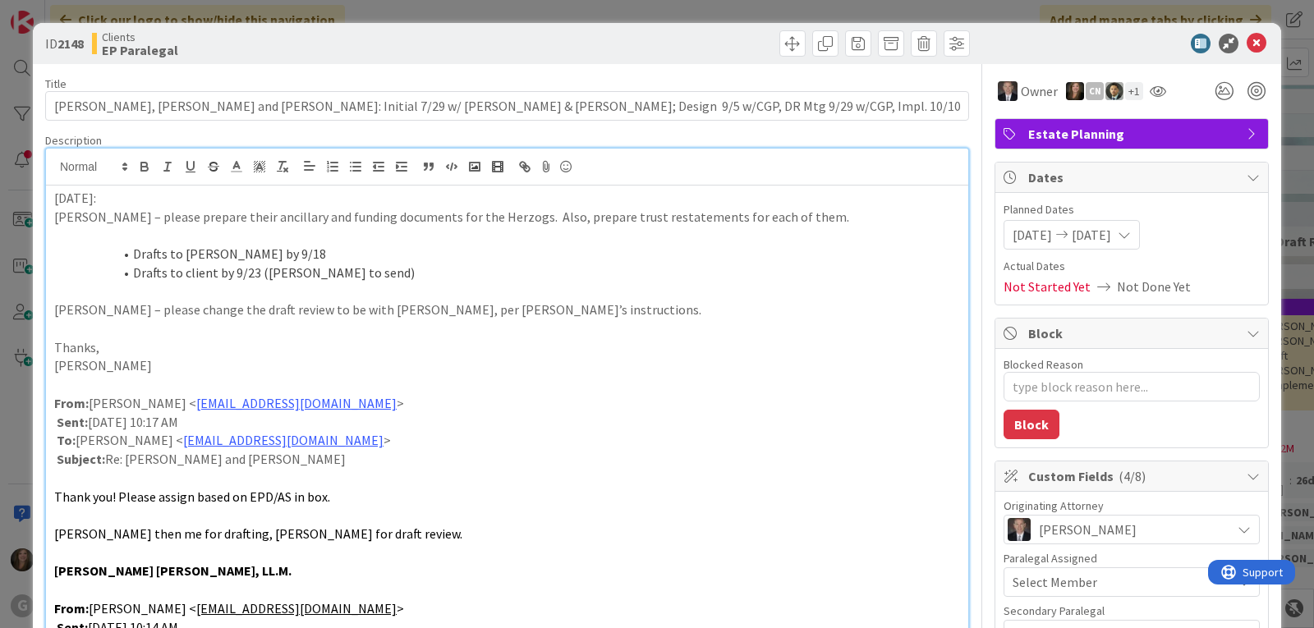
type textarea "x"
click at [1247, 42] on icon at bounding box center [1257, 44] width 20 height 20
